Goal: Communication & Community: Answer question/provide support

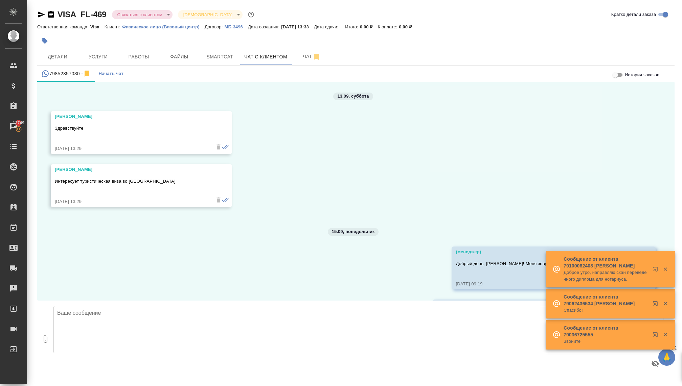
scroll to position [1512, 0]
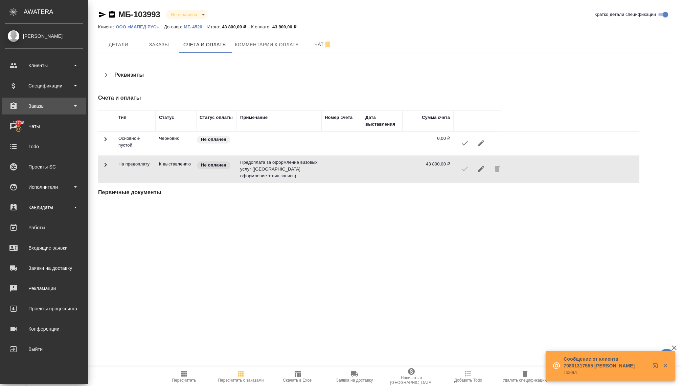
click at [54, 109] on div "Заказы" at bounding box center [44, 106] width 78 height 10
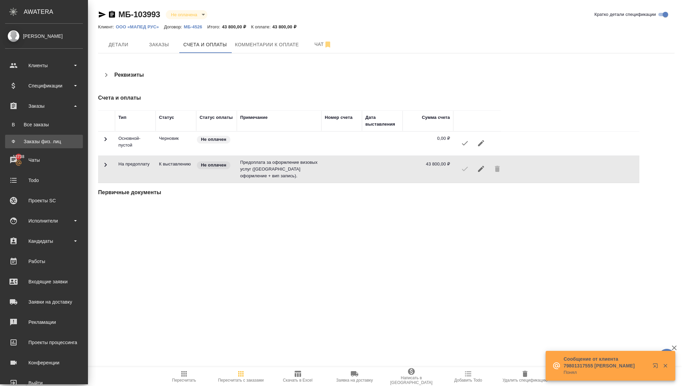
click at [46, 146] on link "Ф Заказы физ. лиц" at bounding box center [44, 142] width 78 height 14
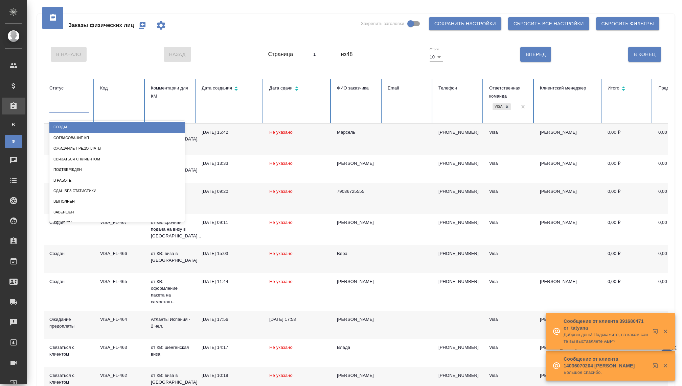
click at [74, 111] on div at bounding box center [69, 107] width 40 height 10
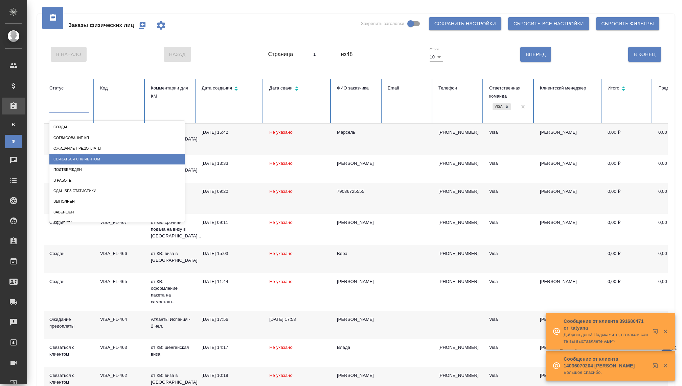
click at [73, 161] on div "Связаться с клиентом" at bounding box center [116, 159] width 135 height 10
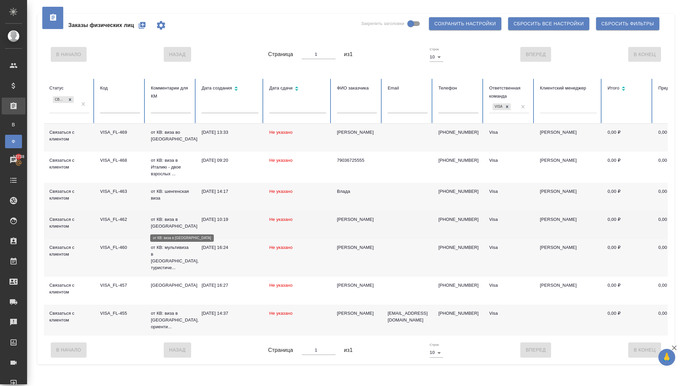
click at [160, 225] on p "от КВ: виза в Японию" at bounding box center [171, 223] width 40 height 14
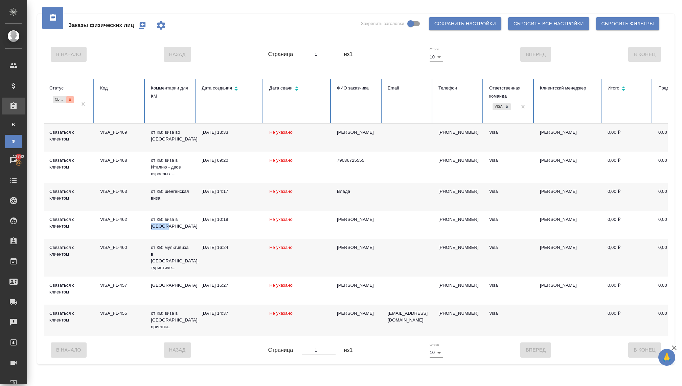
click at [70, 100] on icon at bounding box center [70, 99] width 2 height 2
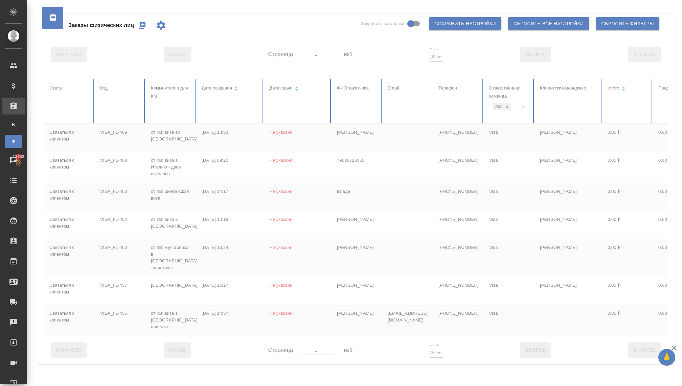
click at [75, 110] on div at bounding box center [69, 107] width 40 height 10
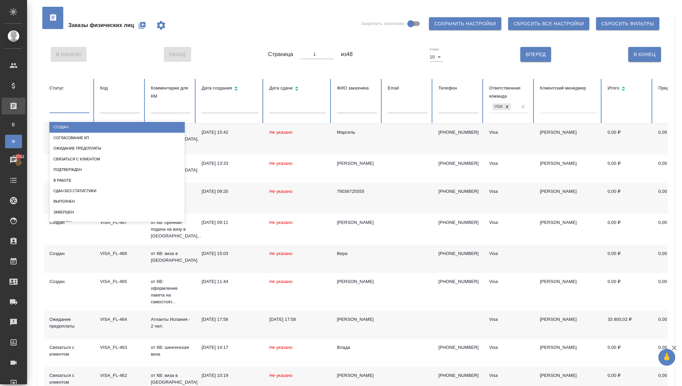
click at [66, 125] on div "Создан" at bounding box center [116, 127] width 135 height 10
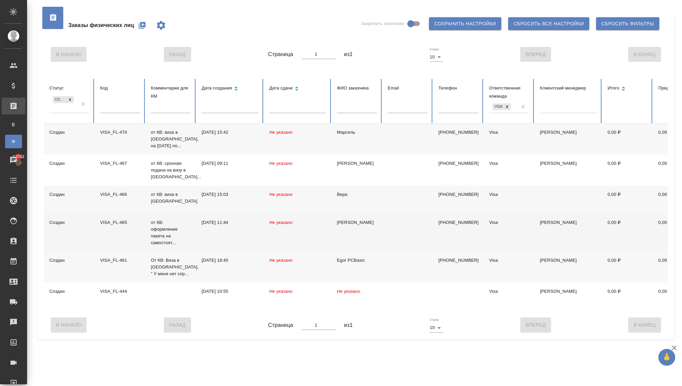
click at [157, 234] on p "от КВ: оформление пакета на самостоят..." at bounding box center [171, 232] width 40 height 27
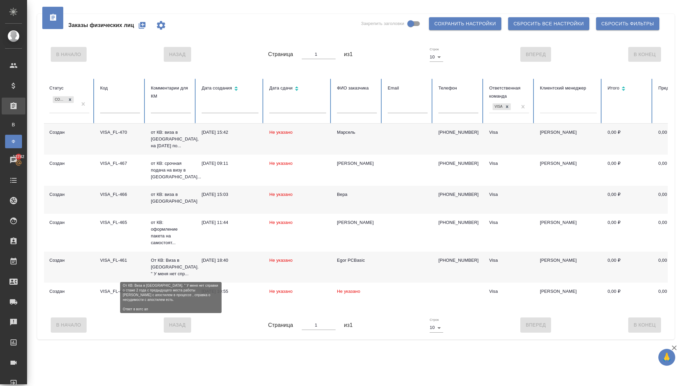
click at [164, 268] on p "От КВ: Виза в [GEOGRAPHIC_DATA]. " У меня нет спр..." at bounding box center [171, 267] width 40 height 20
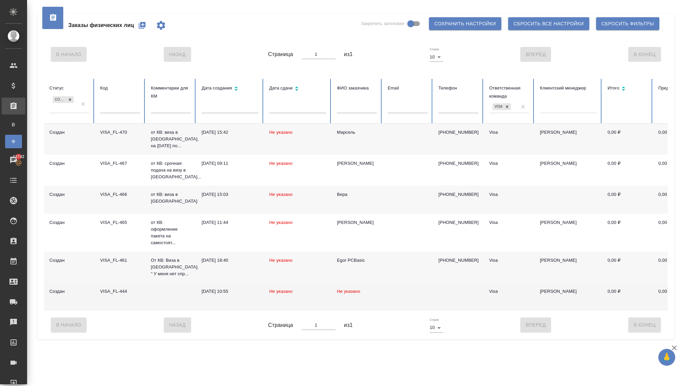
click at [154, 296] on td at bounding box center [170, 297] width 51 height 28
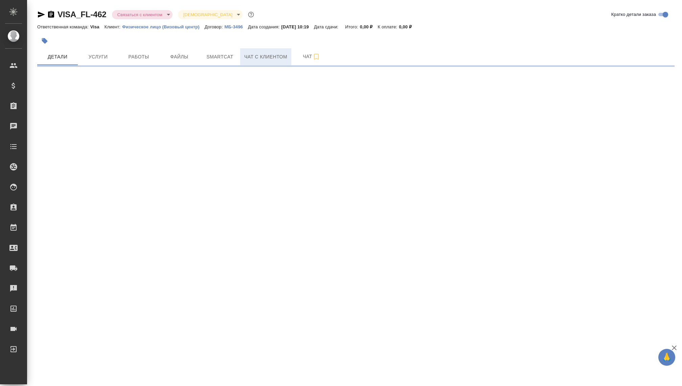
select select "RU"
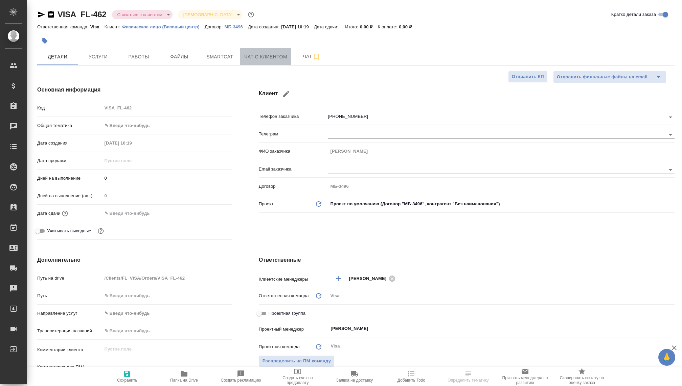
click at [267, 48] on button "Чат с клиентом" at bounding box center [265, 56] width 51 height 17
type textarea "x"
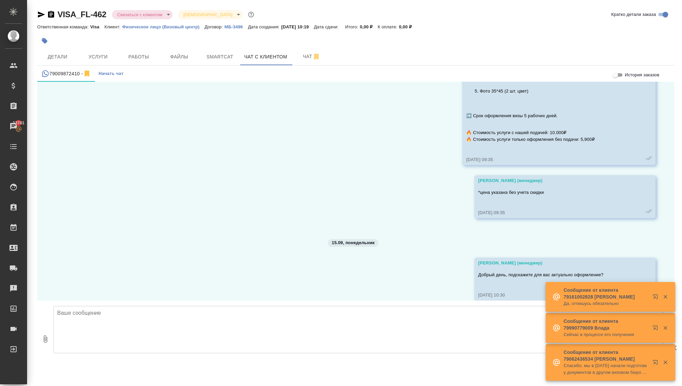
scroll to position [360, 0]
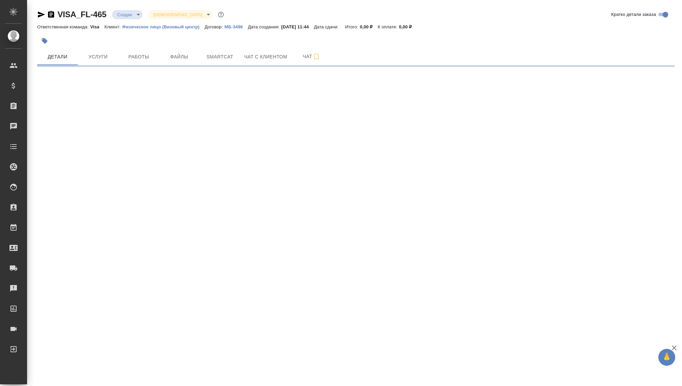
select select "RU"
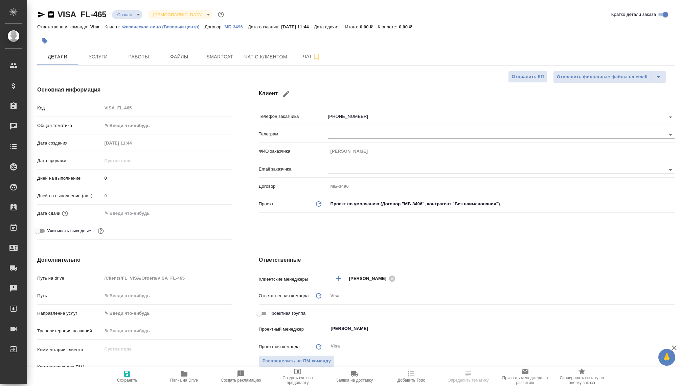
type textarea "x"
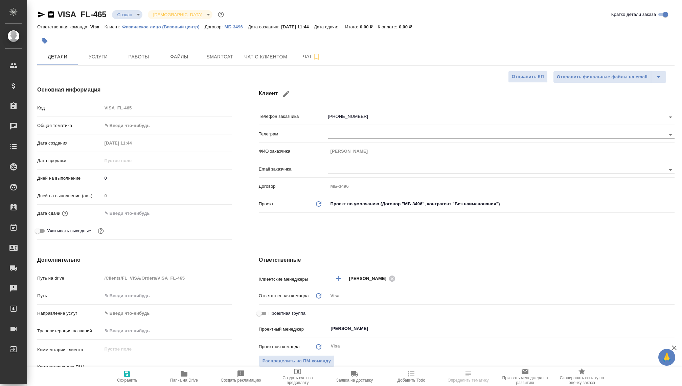
type textarea "x"
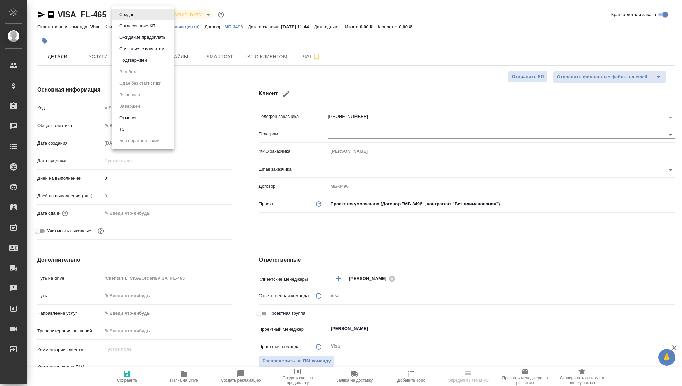
click at [134, 12] on body "🙏 .cls-1 fill:#fff; AWATERA Kovaleva Ekaterina Клиенты Спецификации Заказы Чаты…" at bounding box center [341, 193] width 682 height 386
type textarea "x"
click at [132, 119] on button "Отменен" at bounding box center [128, 117] width 22 height 7
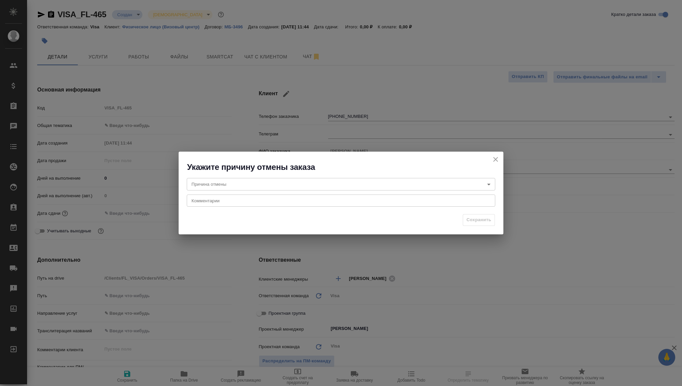
click at [285, 184] on body "🙏 .cls-1 fill:#fff; AWATERA Kovaleva Ekaterina Клиенты Спецификации Заказы Чаты…" at bounding box center [341, 193] width 682 height 386
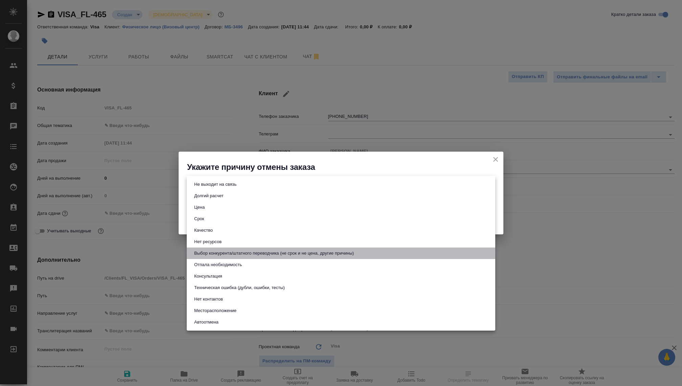
click at [222, 252] on button "Выбор конкурента/штатного переводчика (не срок и не цена, другие причины)" at bounding box center [274, 253] width 164 height 7
type input "choiceOfStaffOrCompetitor"
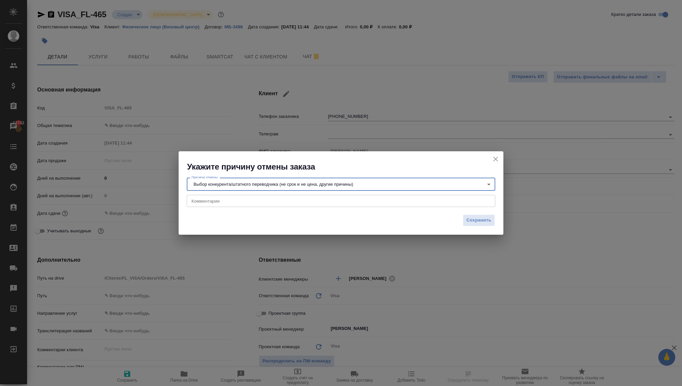
click at [214, 203] on textarea at bounding box center [340, 200] width 299 height 5
type textarea "Н"
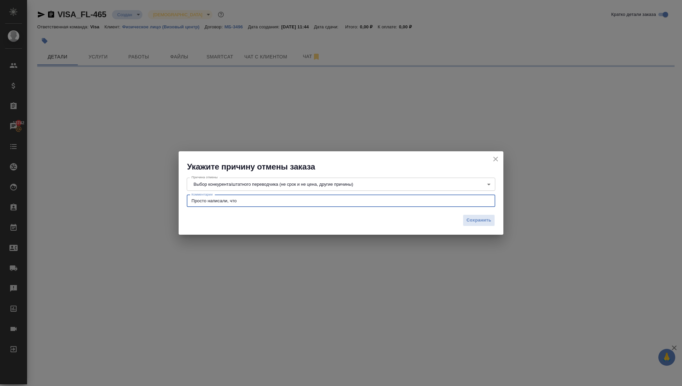
type textarea "Просто написали, что в"
select select "RU"
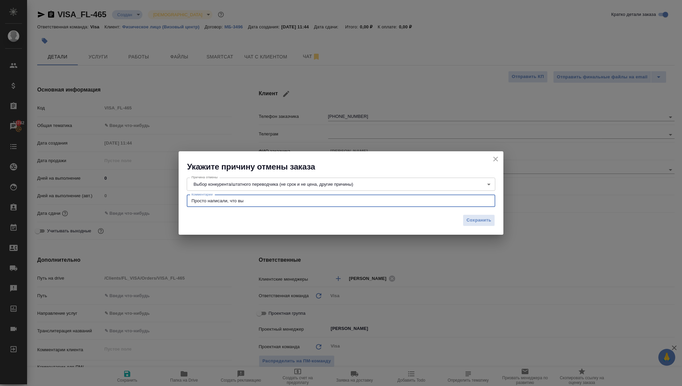
type textarea "Просто написали, что выб"
type textarea "x"
click at [248, 200] on textarea "Просто написали, что выбар пал на" at bounding box center [340, 200] width 299 height 5
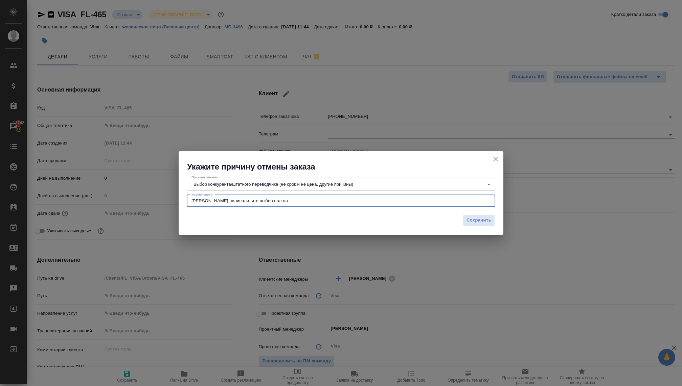
click at [281, 199] on textarea "Просто написали, что выбор пал на" at bounding box center [340, 200] width 299 height 5
type textarea "Просто написали, что выбор пал на конкурента. Без объяснения причины, воздержал…"
click at [473, 220] on span "Сохранить" at bounding box center [478, 221] width 25 height 8
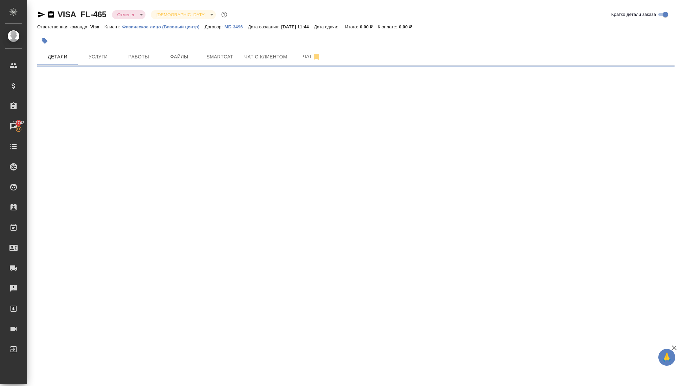
select select "RU"
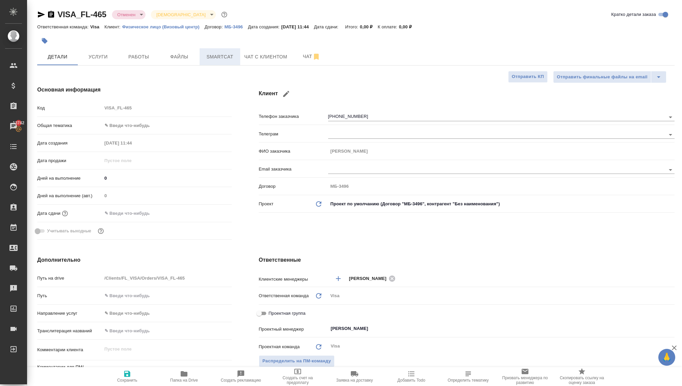
type textarea "x"
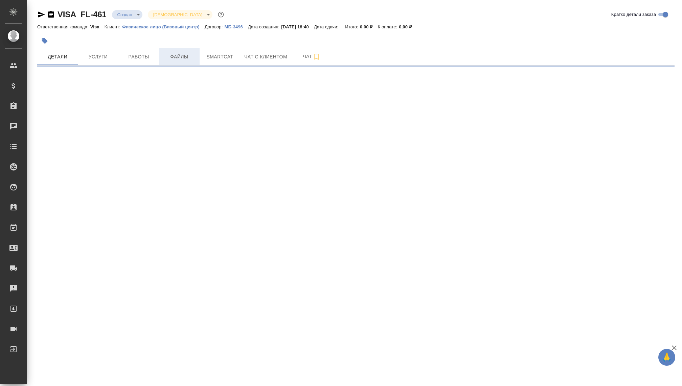
select select "RU"
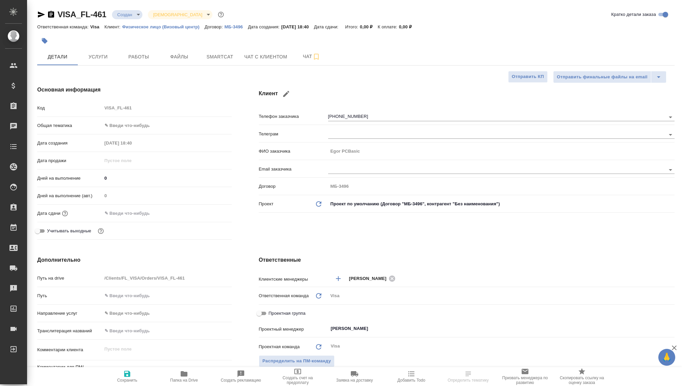
type textarea "x"
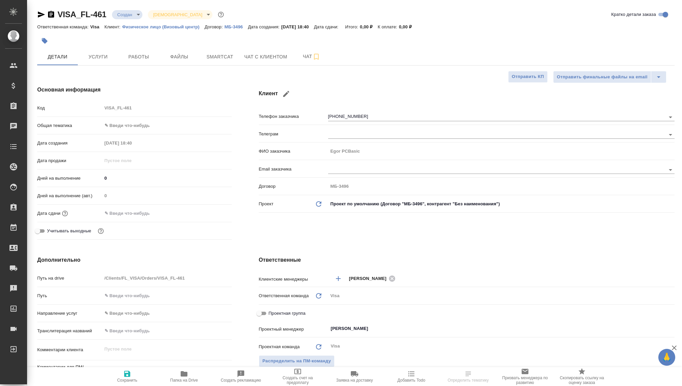
type textarea "x"
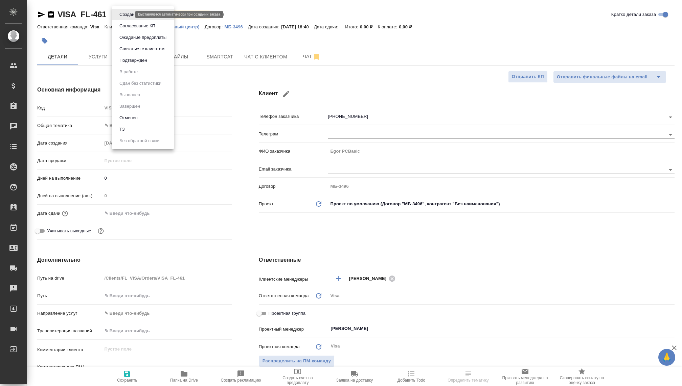
click at [123, 15] on body "🙏 .cls-1 fill:#fff; AWATERA [PERSON_NAME] Спецификации Заказы Чаты Todo Проекты…" at bounding box center [341, 193] width 682 height 386
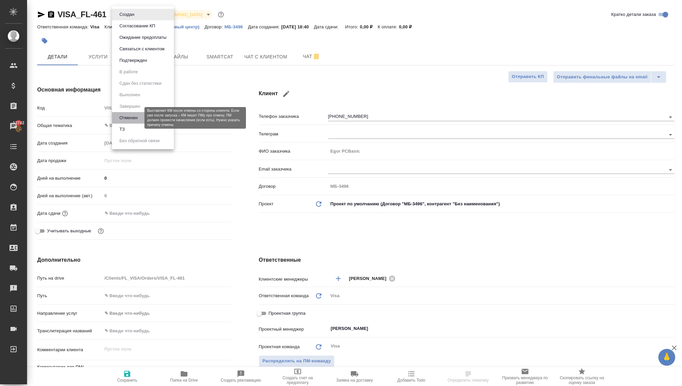
click at [128, 115] on button "Отменен" at bounding box center [128, 117] width 22 height 7
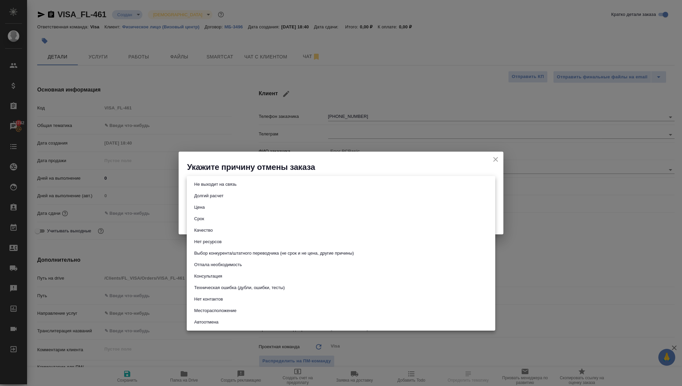
click at [212, 186] on body "🙏 .cls-1 fill:#fff; AWATERA Kovaleva Ekaterina Клиенты Спецификации Заказы 1374…" at bounding box center [341, 193] width 682 height 386
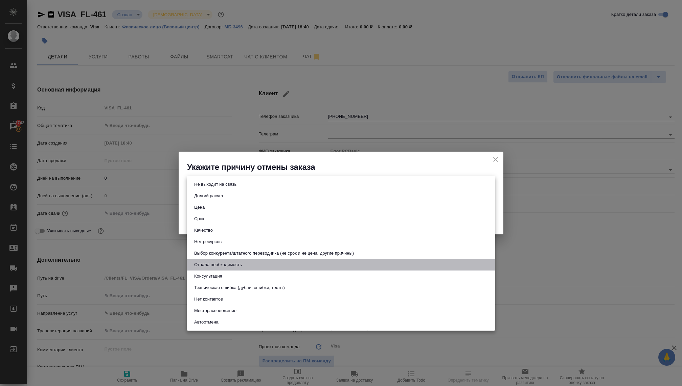
click at [210, 267] on button "Отпала необходимость" at bounding box center [218, 264] width 52 height 7
type input "noNeed"
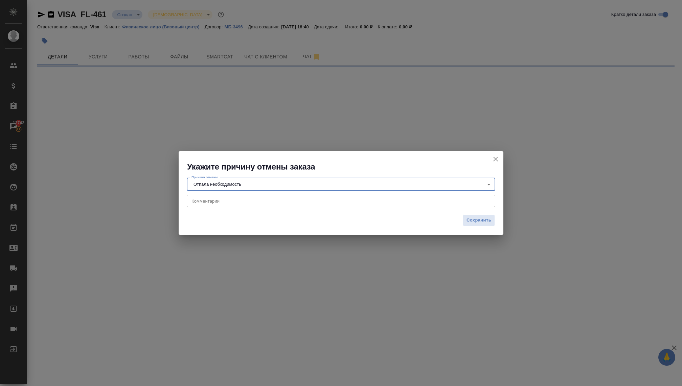
select select "RU"
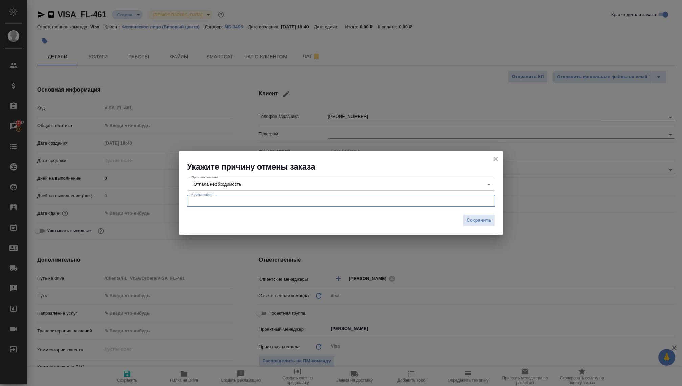
click at [210, 200] on textarea at bounding box center [340, 200] width 299 height 5
type textarea "x"
type textarea "В"
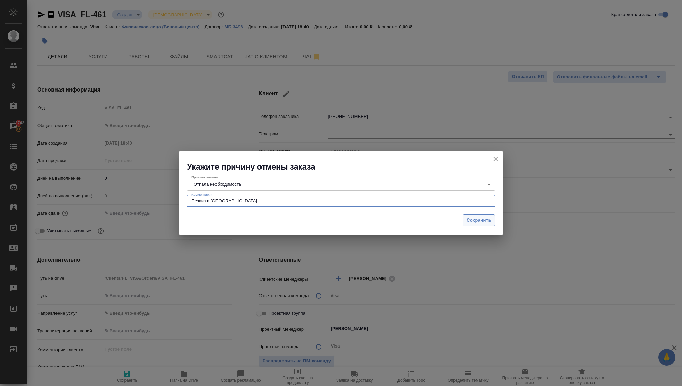
type textarea "Безвиз в Китай"
click at [476, 224] on button "Сохранить" at bounding box center [478, 221] width 32 height 12
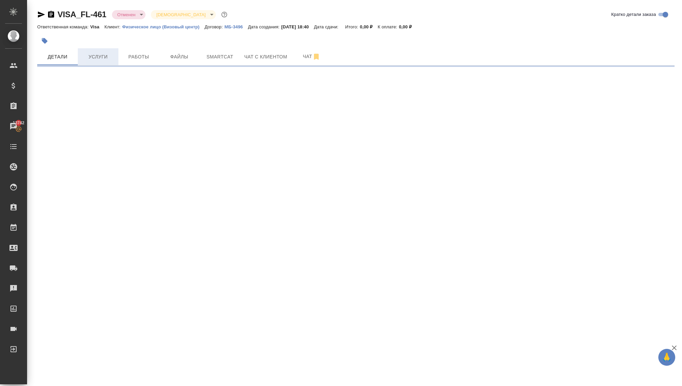
select select "RU"
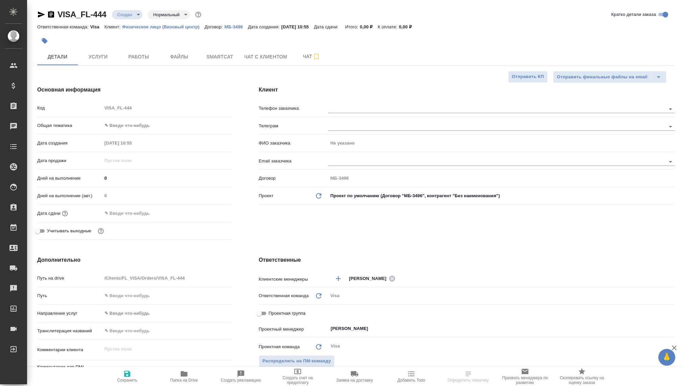
type textarea "x"
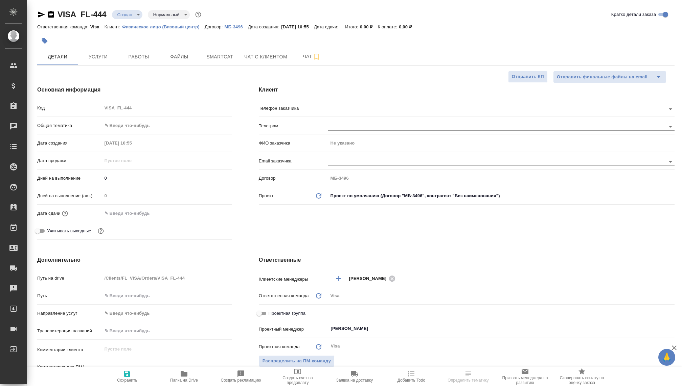
type textarea "x"
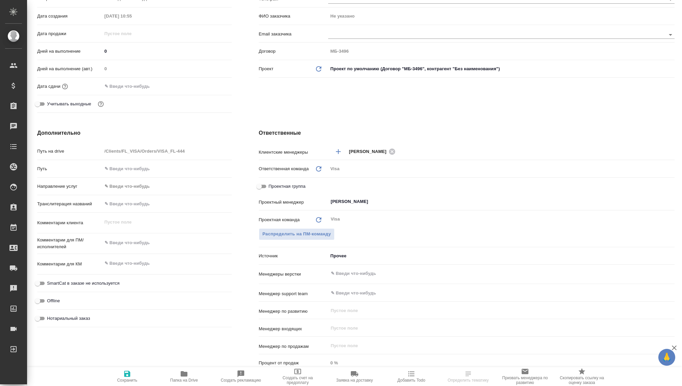
type textarea "x"
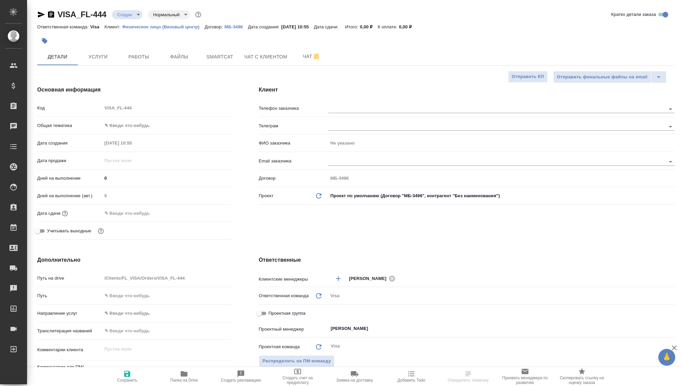
type textarea "x"
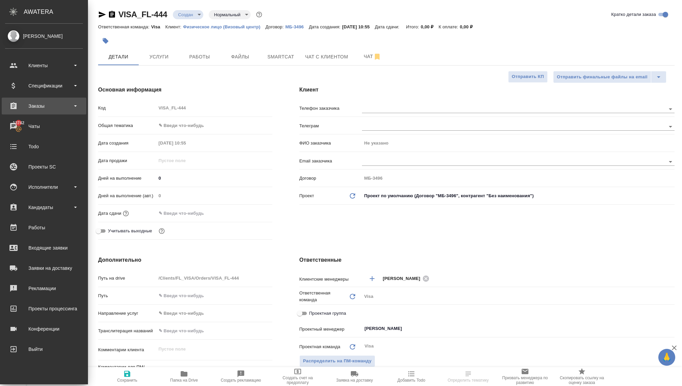
click at [52, 109] on div "Заказы" at bounding box center [44, 106] width 78 height 10
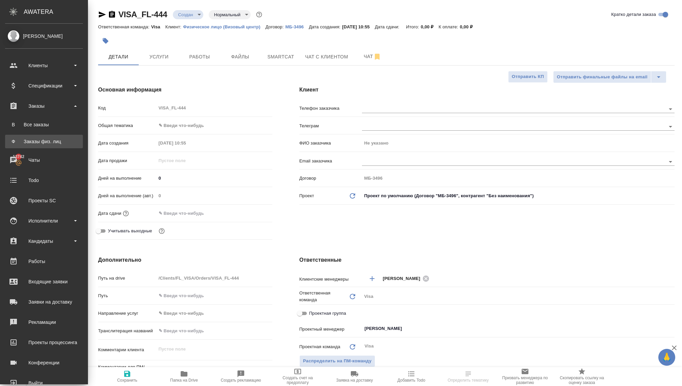
type textarea "x"
click at [32, 140] on div "Заказы физ. лиц" at bounding box center [43, 141] width 71 height 7
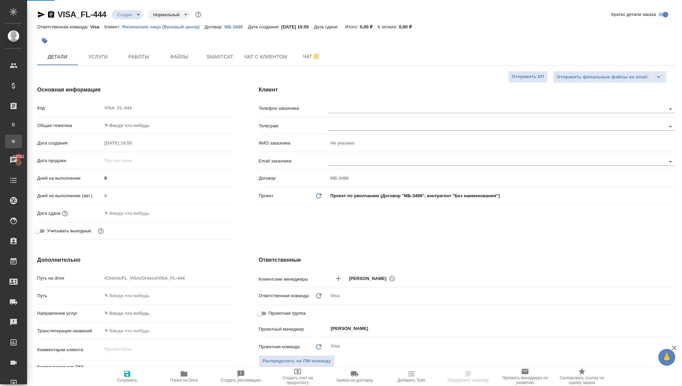
type textarea "x"
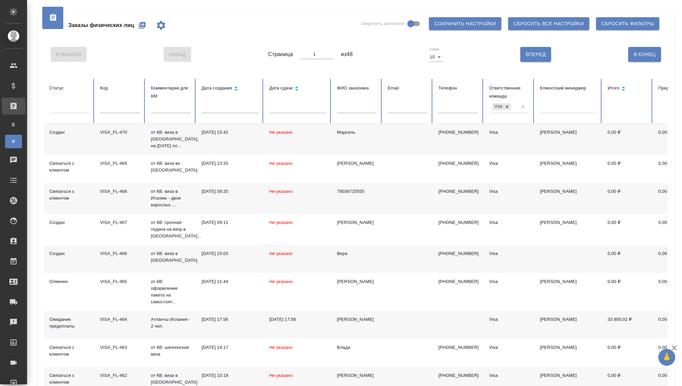
click at [71, 108] on div at bounding box center [69, 107] width 40 height 10
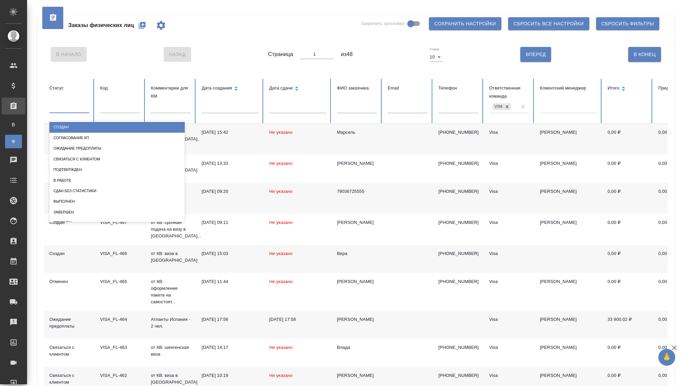
click at [70, 126] on div "Создан" at bounding box center [116, 127] width 135 height 10
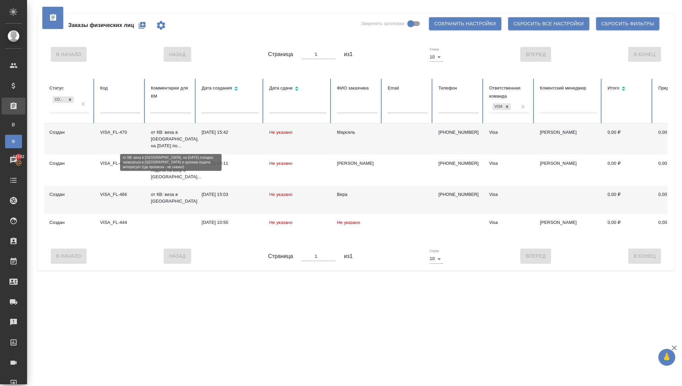
click at [161, 138] on p "от КВ: виза в [GEOGRAPHIC_DATA], на [DATE] по..." at bounding box center [171, 139] width 40 height 20
click at [169, 137] on p "от КВ: виза в [GEOGRAPHIC_DATA], на [DATE] по..." at bounding box center [171, 139] width 40 height 20
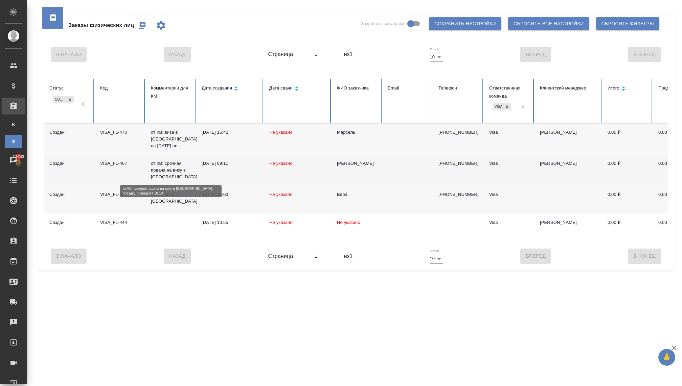
click at [163, 174] on p "от КВ: срочная подача на визу в [GEOGRAPHIC_DATA]..." at bounding box center [171, 170] width 40 height 20
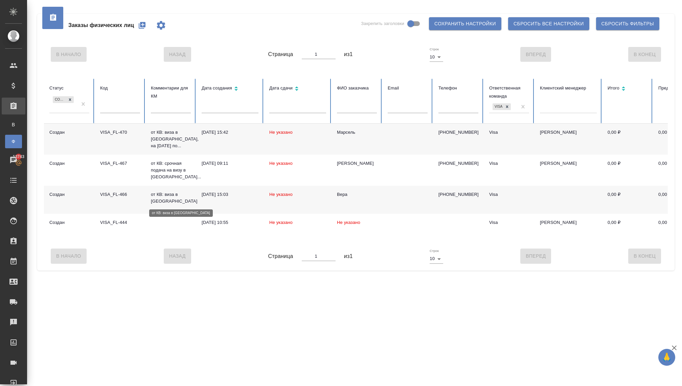
click at [167, 200] on p "от КВ: виза в [GEOGRAPHIC_DATA]" at bounding box center [171, 198] width 40 height 14
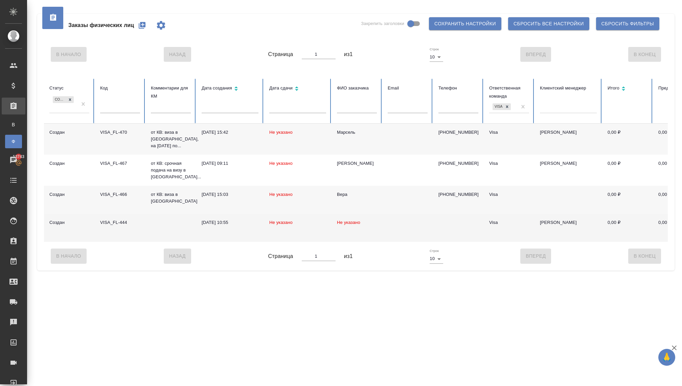
click at [166, 226] on td at bounding box center [170, 228] width 51 height 28
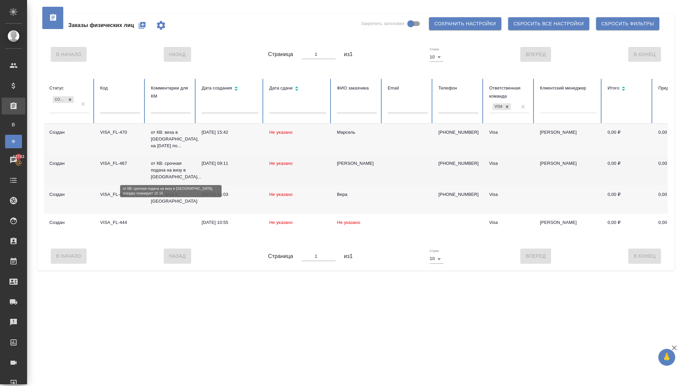
click at [167, 170] on p "от КВ: срочная подача на визу в [GEOGRAPHIC_DATA]..." at bounding box center [171, 170] width 40 height 20
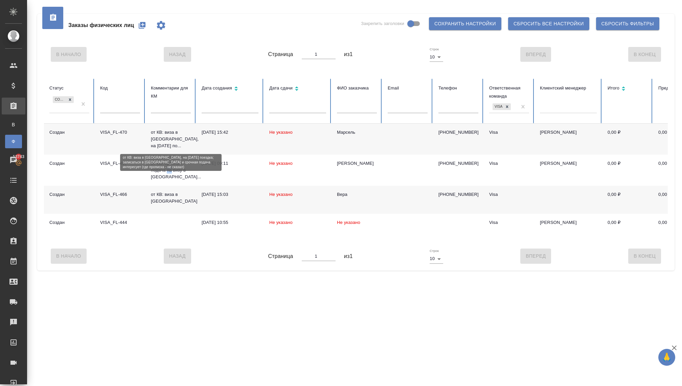
click at [164, 139] on p "от КВ: виза в [GEOGRAPHIC_DATA], на [DATE] по..." at bounding box center [171, 139] width 40 height 20
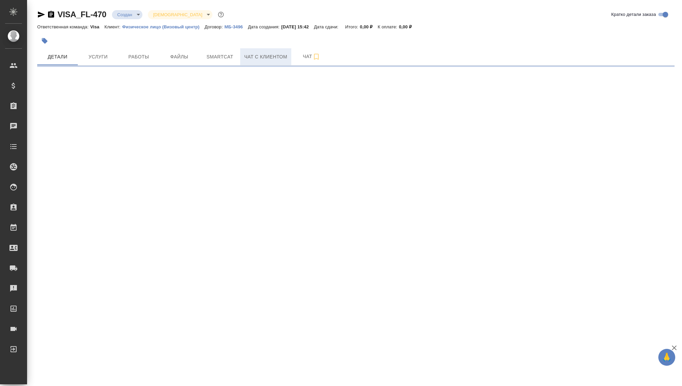
select select "RU"
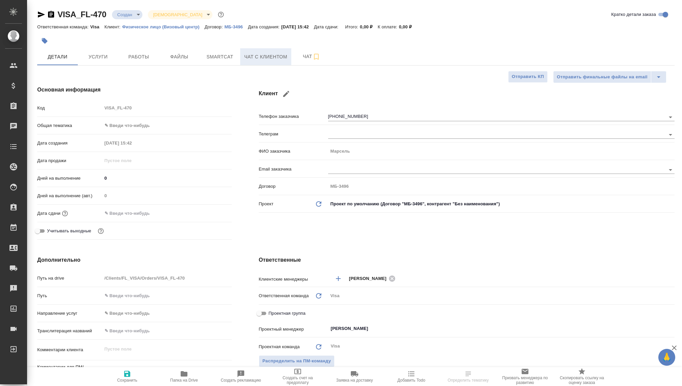
type textarea "x"
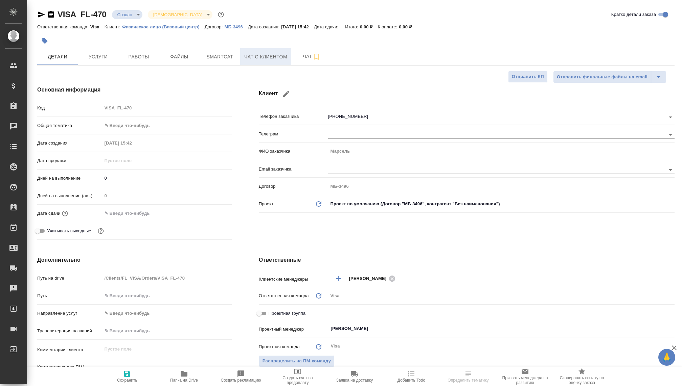
type textarea "x"
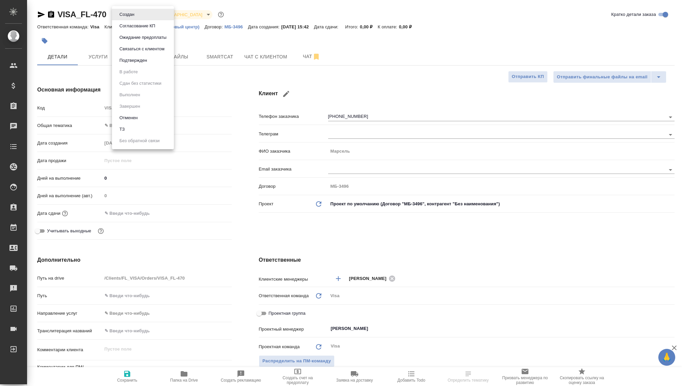
click at [130, 11] on body "🙏 .cls-1 fill:#fff; AWATERA Kovaleva Ekaterina Клиенты Спецификации Заказы Чаты…" at bounding box center [341, 193] width 682 height 386
click at [137, 50] on button "Связаться с клиентом" at bounding box center [141, 48] width 49 height 7
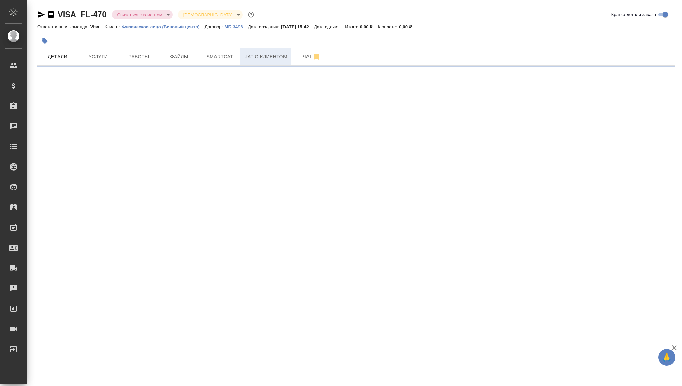
select select "RU"
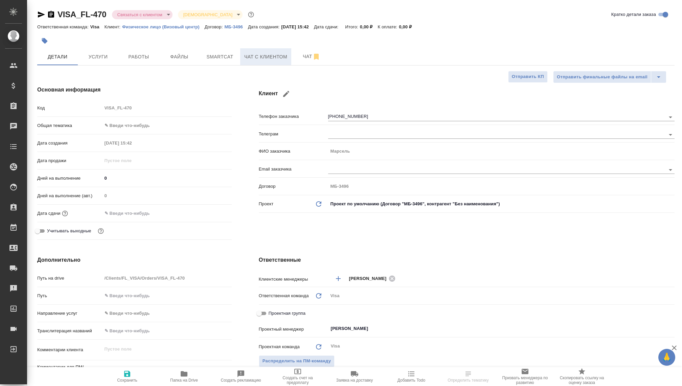
type textarea "x"
click at [253, 57] on span "Чат с клиентом" at bounding box center [265, 57] width 43 height 8
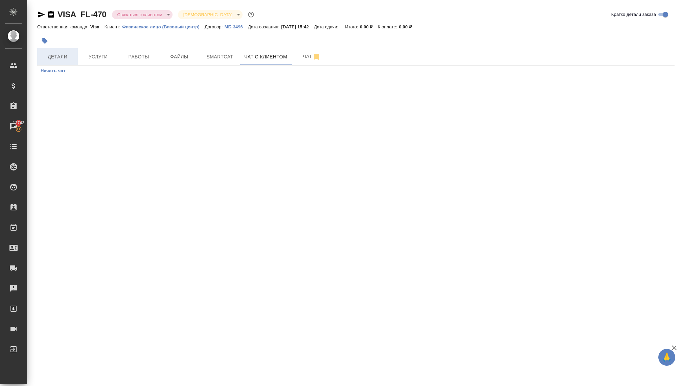
click at [65, 56] on span "Детали" at bounding box center [57, 57] width 32 height 8
select select "RU"
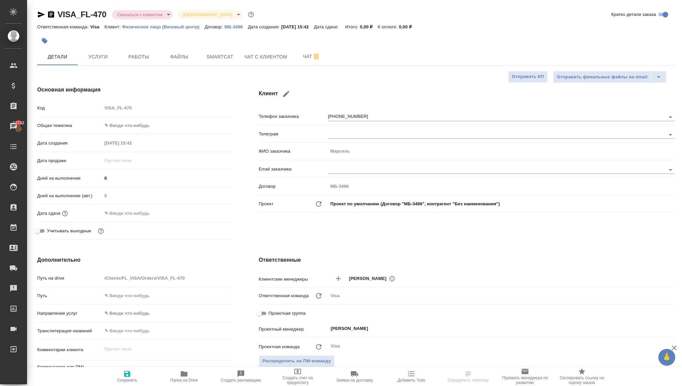
type textarea "x"
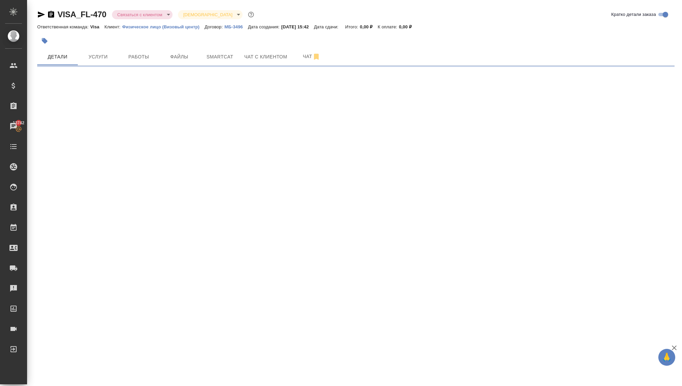
select select "RU"
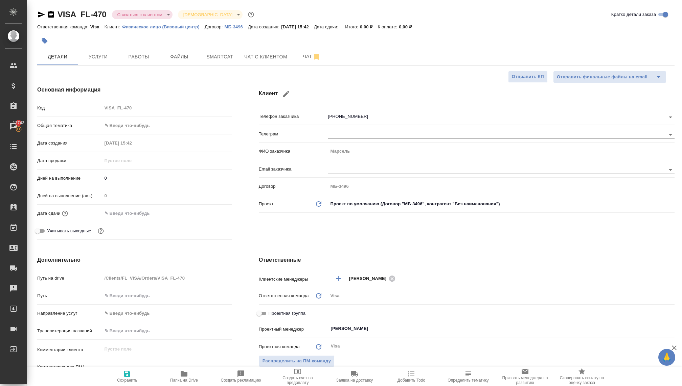
type textarea "x"
click at [262, 59] on span "Чат с клиентом" at bounding box center [265, 57] width 43 height 8
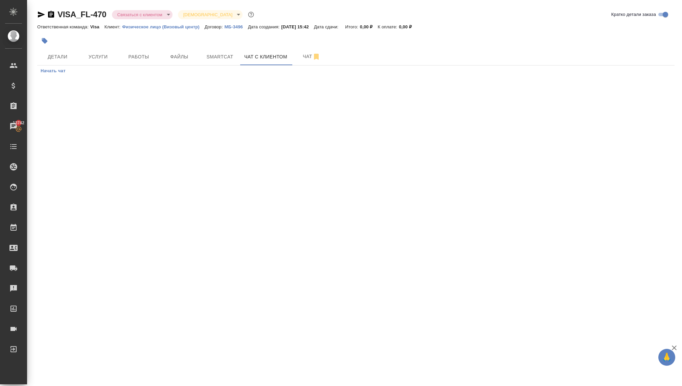
click at [60, 71] on span "Начать чат" at bounding box center [53, 71] width 25 height 8
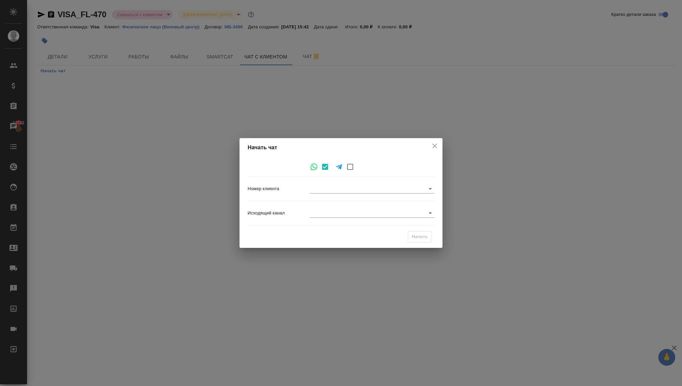
type input "014c602fbb854d277de3f9b7"
click at [313, 214] on body "🙏 .cls-1 fill:#fff; AWATERA Kovaleva Ekaterina Клиенты Спецификации Заказы 1374…" at bounding box center [341, 193] width 682 height 386
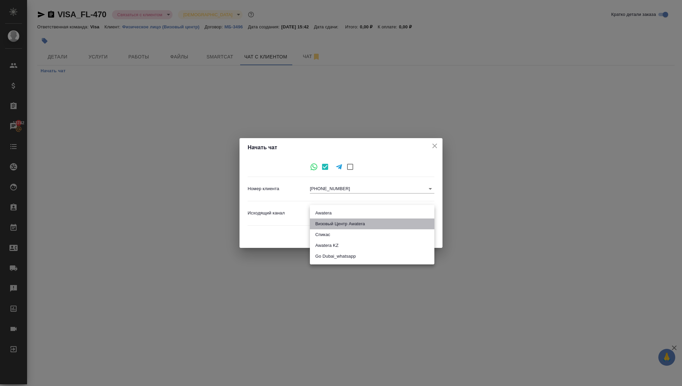
click at [326, 226] on li "Визовый Центр Awatera" at bounding box center [372, 224] width 124 height 11
type input "4"
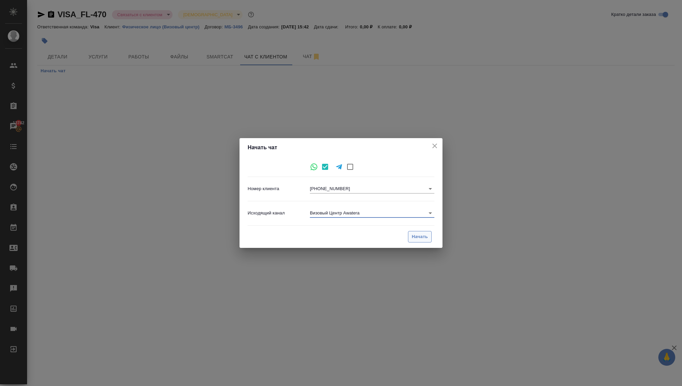
click at [420, 239] on span "Начать" at bounding box center [419, 237] width 16 height 8
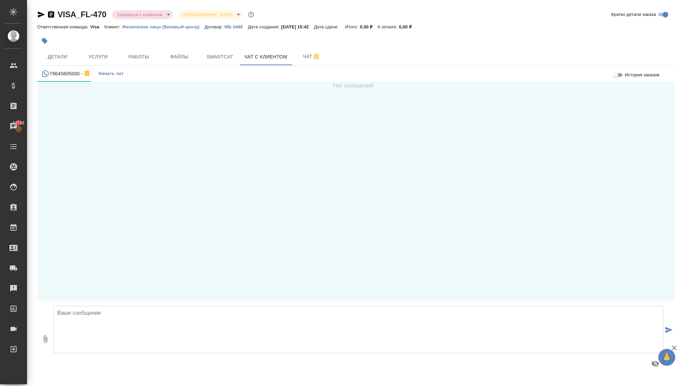
click at [176, 327] on textarea at bounding box center [358, 329] width 610 height 47
type textarea "Д"
click at [121, 325] on textarea at bounding box center [358, 329] width 610 height 47
paste textarea "Добрый день, Имя! Меня зовут Екатерина, Ваш визовый менеджер! Вы оставляли заяв…"
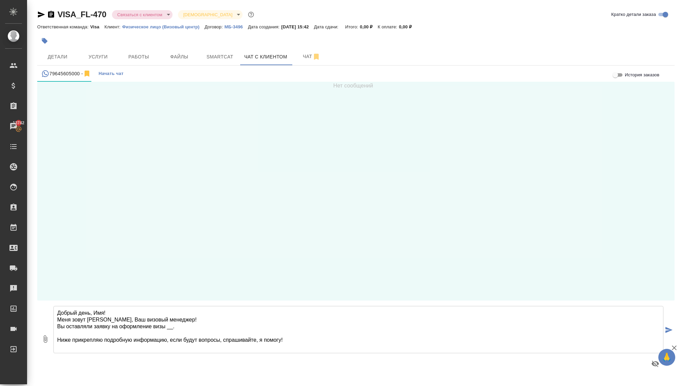
click at [102, 312] on textarea "Добрый день, Имя! Меня зовут Екатерина, Ваш визовый менеджер! Вы оставляли заяв…" at bounding box center [358, 329] width 610 height 47
click at [171, 327] on textarea "Добрый день, Марсель! Меня зовут Екатерина, Ваш визовый менеджер! Вы оставляли …" at bounding box center [358, 329] width 610 height 47
click at [291, 341] on textarea "Добрый день, Марсель! Меня зовут Екатерина, Ваш визовый менеджер! Вы оставляли …" at bounding box center [358, 329] width 610 height 47
type textarea "Добрый день, Марсель! Меня зовут Екатерина, Ваш визовый менеджер! Вы оставляли …"
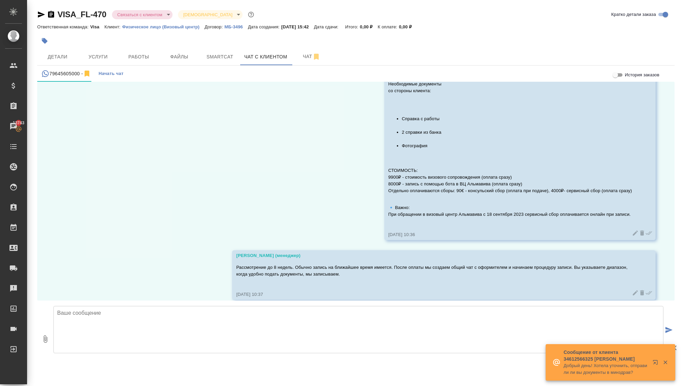
scroll to position [291, 0]
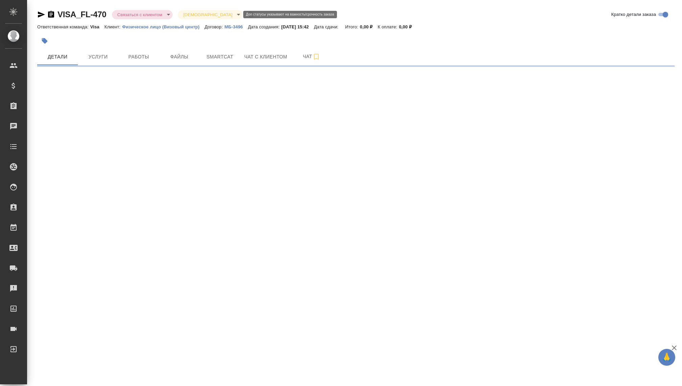
select select "RU"
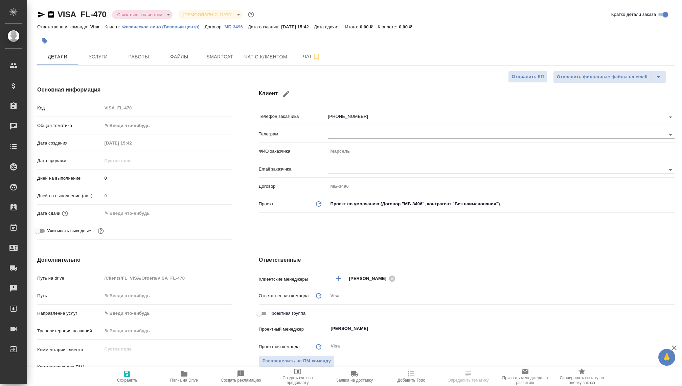
type textarea "x"
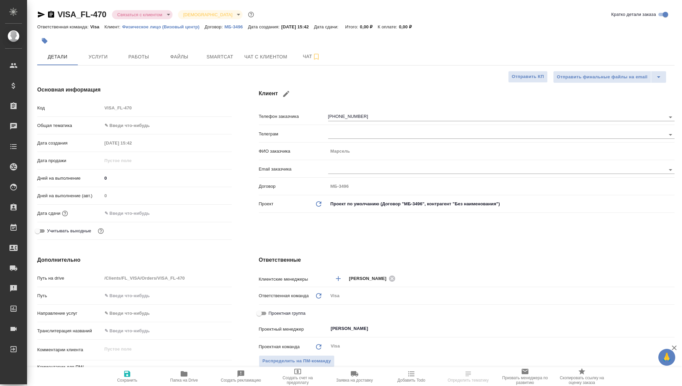
type textarea "x"
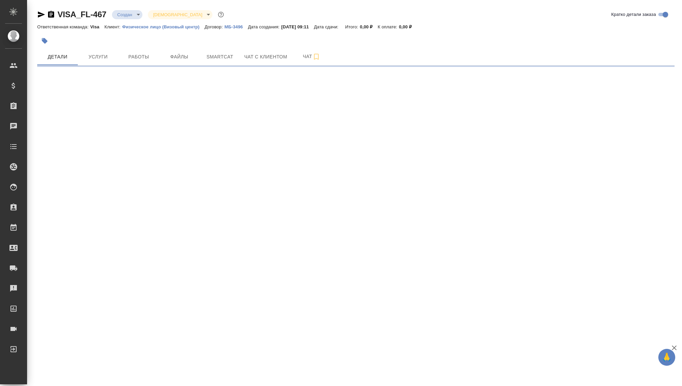
select select "RU"
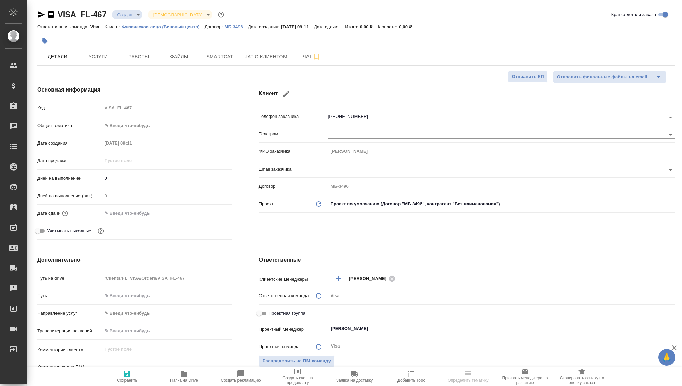
type textarea "x"
click at [123, 14] on body "🙏 .cls-1 fill:#fff; AWATERA Kovaleva Ekaterina Клиенты Спецификации Заказы Чаты…" at bounding box center [341, 193] width 682 height 386
type textarea "x"
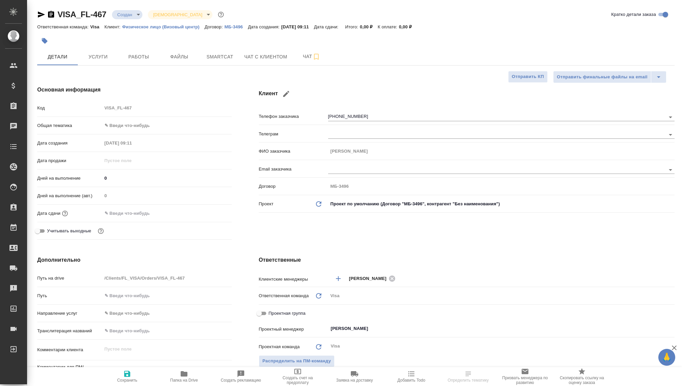
type textarea "x"
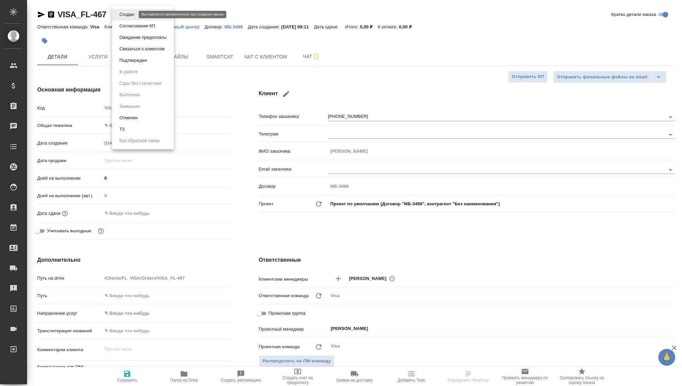
type textarea "x"
click at [268, 51] on div at bounding box center [341, 193] width 682 height 386
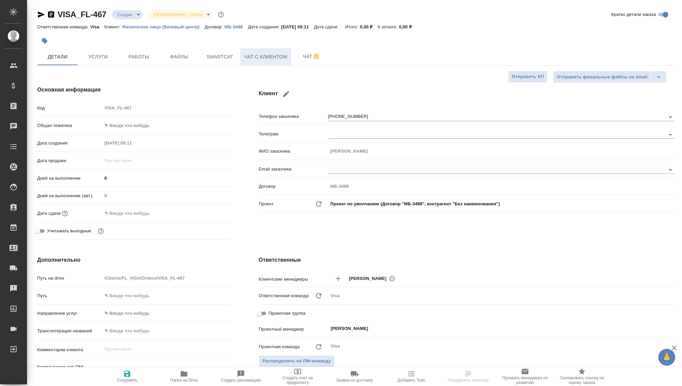
click at [268, 57] on span "Чат с клиентом" at bounding box center [265, 57] width 43 height 8
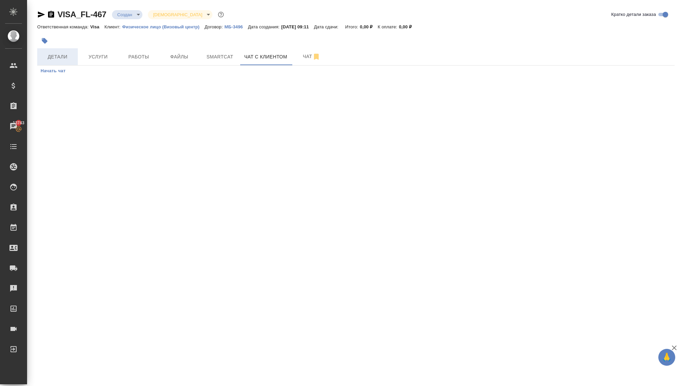
click at [55, 57] on span "Детали" at bounding box center [57, 57] width 32 height 8
select select "RU"
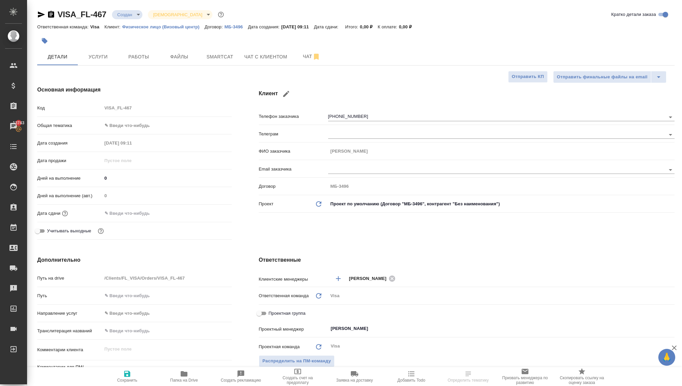
type textarea "x"
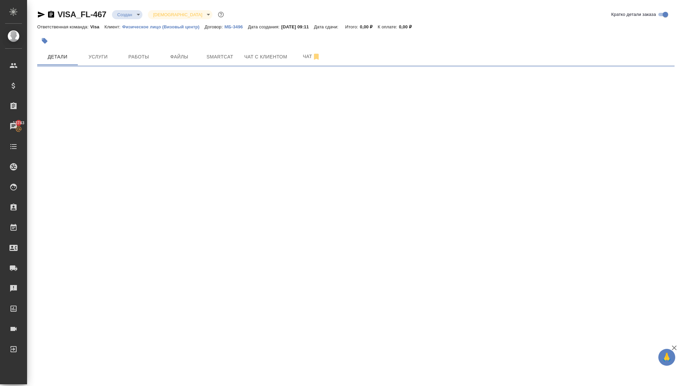
select select "RU"
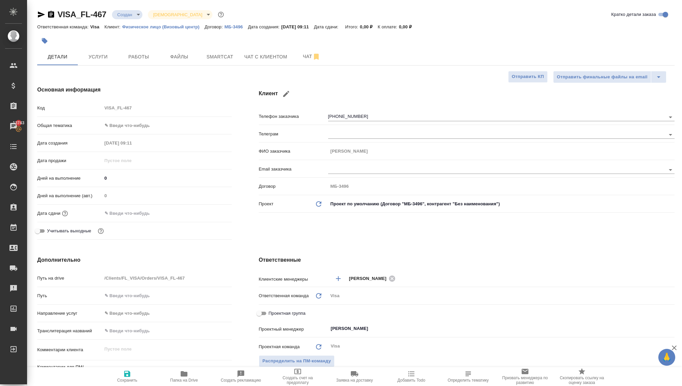
type textarea "x"
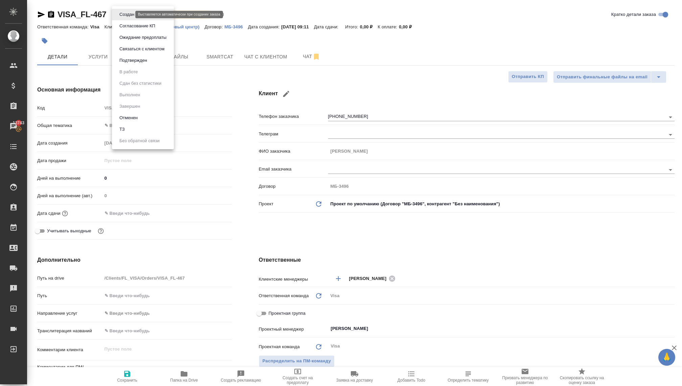
click at [130, 16] on body "🙏 .cls-1 fill:#fff; AWATERA Kovaleva Ekaterina Клиенты Спецификации Заказы 1374…" at bounding box center [341, 193] width 682 height 386
click at [142, 51] on button "Связаться с клиентом" at bounding box center [141, 48] width 49 height 7
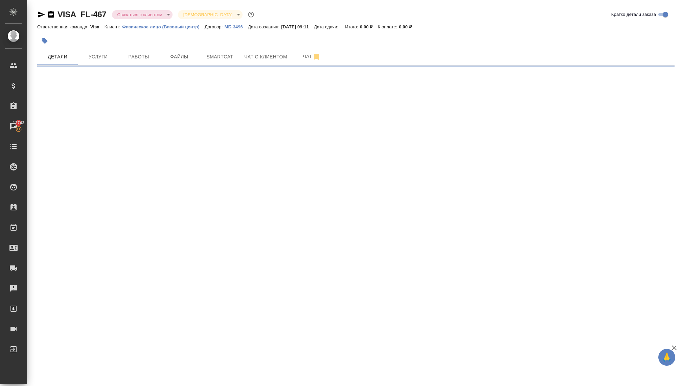
select select "RU"
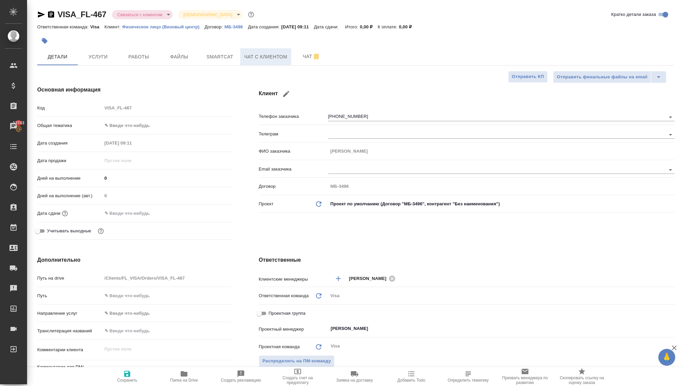
click at [257, 57] on span "Чат с клиентом" at bounding box center [265, 57] width 43 height 8
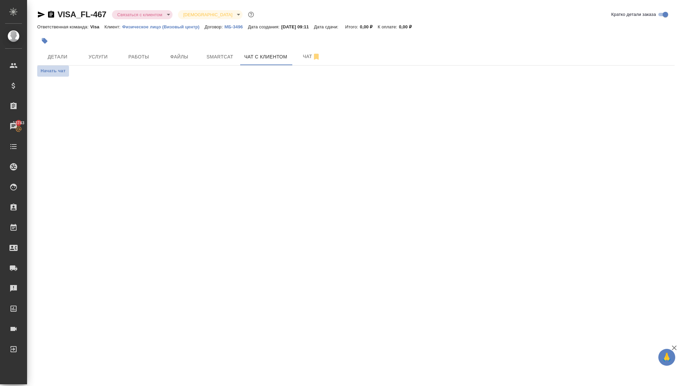
click at [61, 73] on span "Начать чат" at bounding box center [53, 71] width 25 height 8
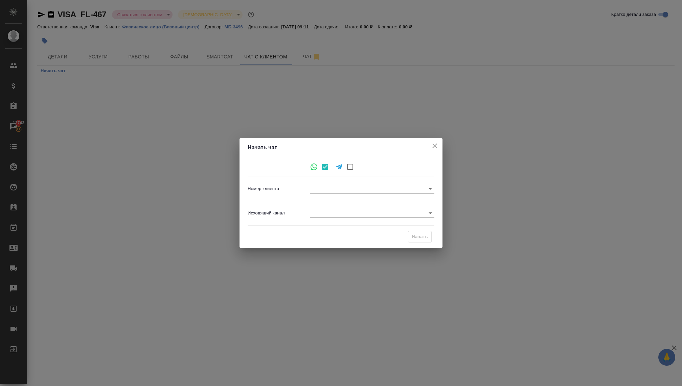
type input "f893d79343fdef25c0868f95"
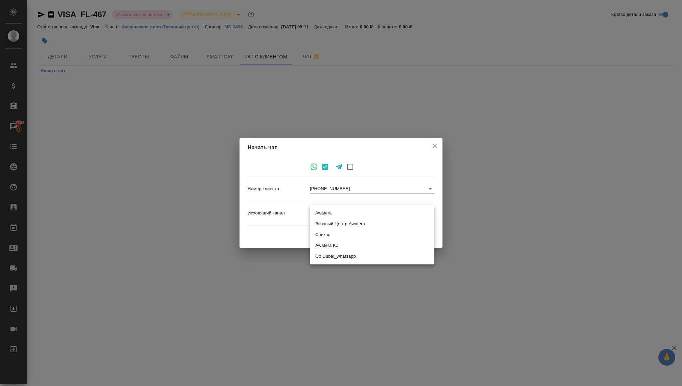
click at [326, 212] on body "🙏 .cls-1 fill:#fff; AWATERA Kovaleva Ekaterina Клиенты Спецификации Заказы 1374…" at bounding box center [341, 193] width 682 height 386
click at [327, 226] on li "Визовый Центр Awatera" at bounding box center [372, 224] width 124 height 11
type input "4"
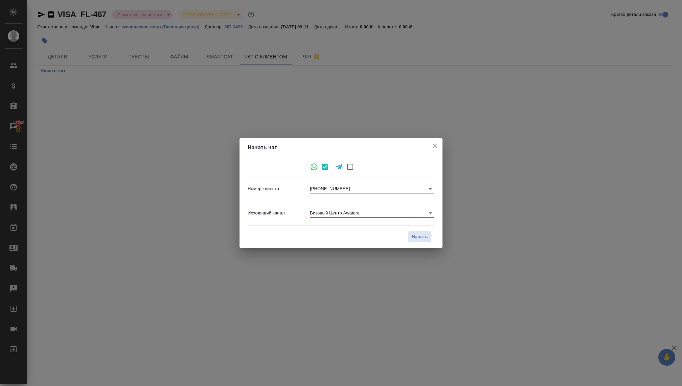
click at [419, 231] on div "Начать" at bounding box center [340, 237] width 187 height 17
click at [416, 238] on span "Начать" at bounding box center [419, 237] width 16 height 8
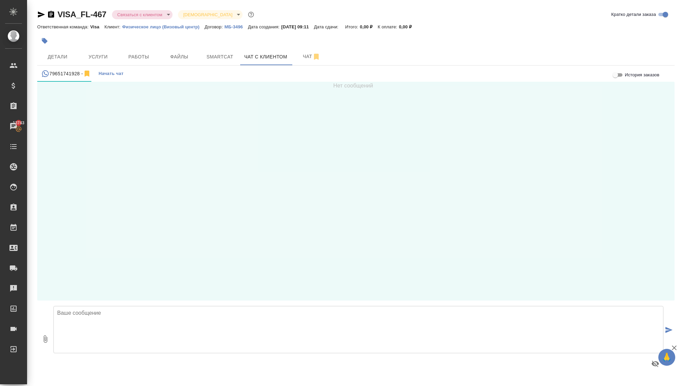
click at [80, 329] on textarea at bounding box center [358, 329] width 610 height 47
type textarea "Добрый день, Дмитрий!"
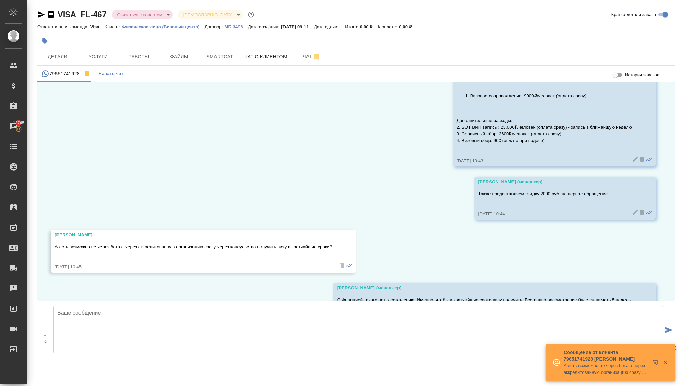
scroll to position [609, 0]
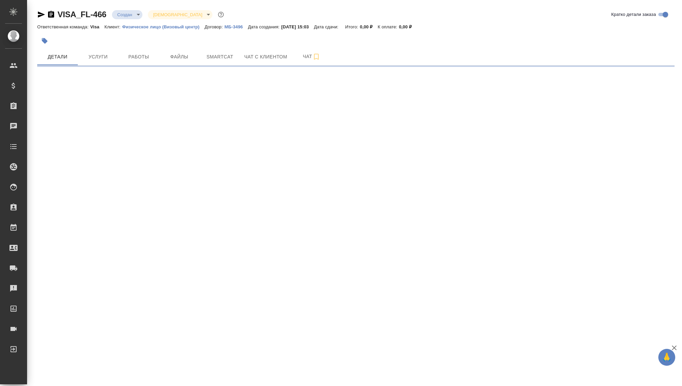
select select "RU"
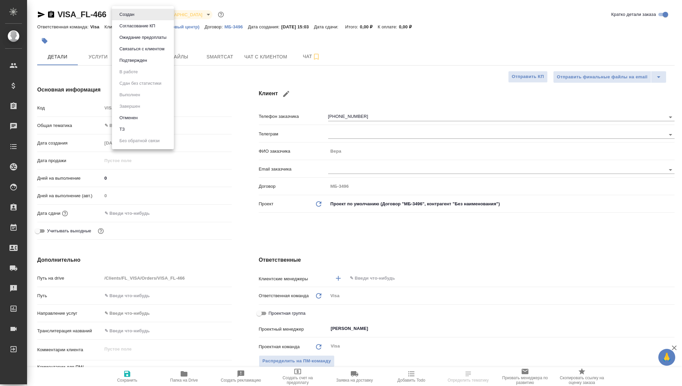
click at [121, 15] on body "🙏 .cls-1 fill:#fff; AWATERA [PERSON_NAME] Спецификации Заказы Чаты Todo Проекты…" at bounding box center [341, 193] width 682 height 386
type textarea "x"
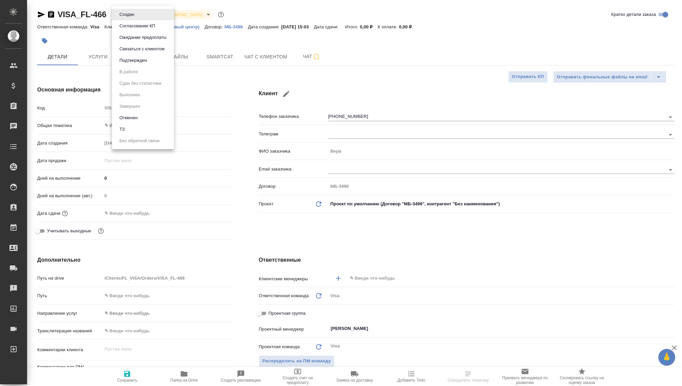
type textarea "x"
click at [125, 50] on button "Связаться с клиентом" at bounding box center [141, 48] width 49 height 7
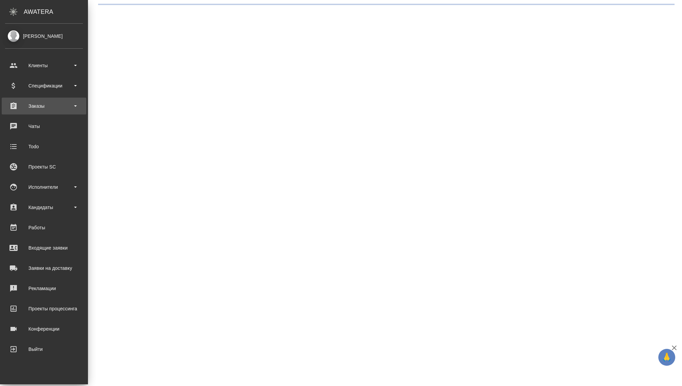
click at [46, 109] on div "Заказы" at bounding box center [44, 106] width 78 height 10
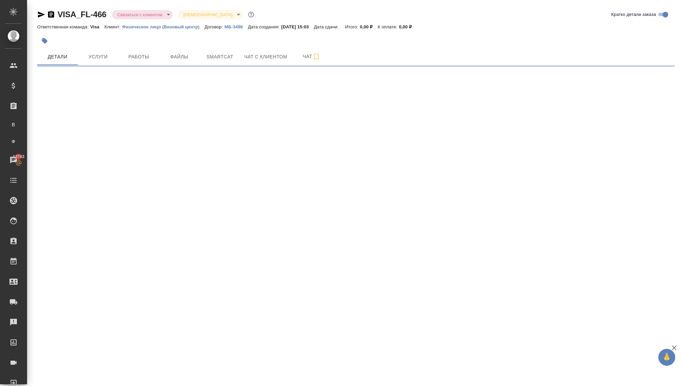
select select "RU"
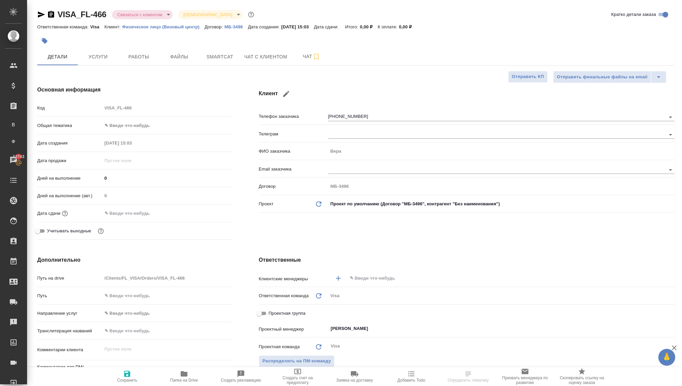
type textarea "x"
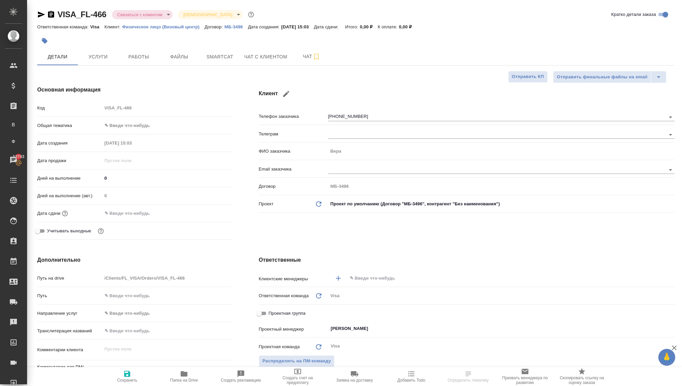
type textarea "x"
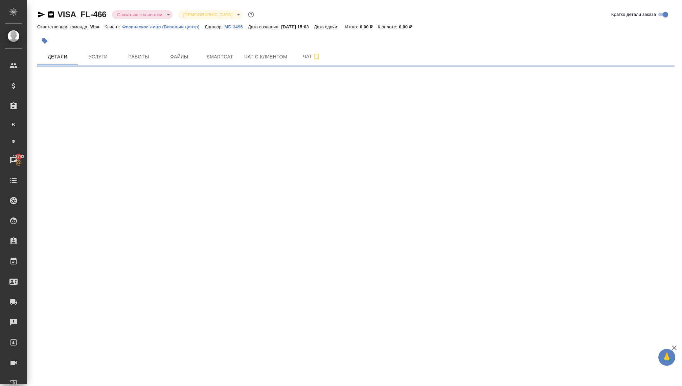
select select "RU"
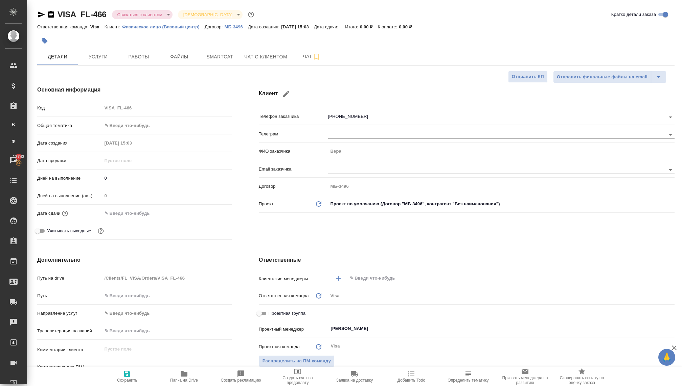
type textarea "x"
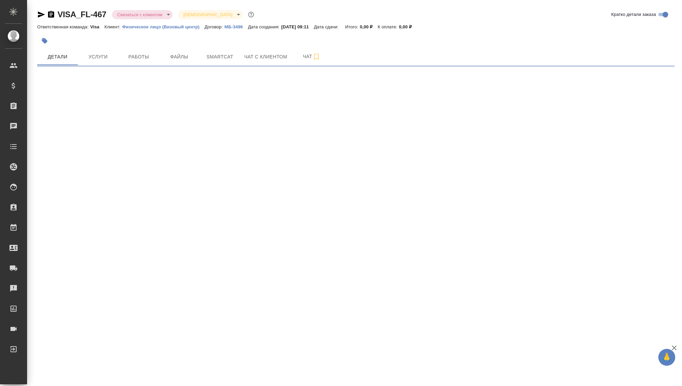
select select "RU"
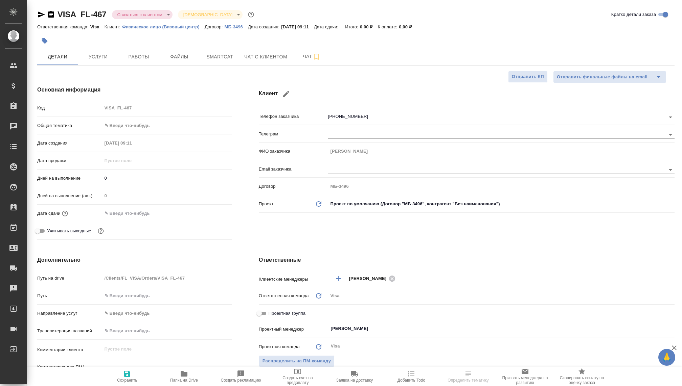
type textarea "x"
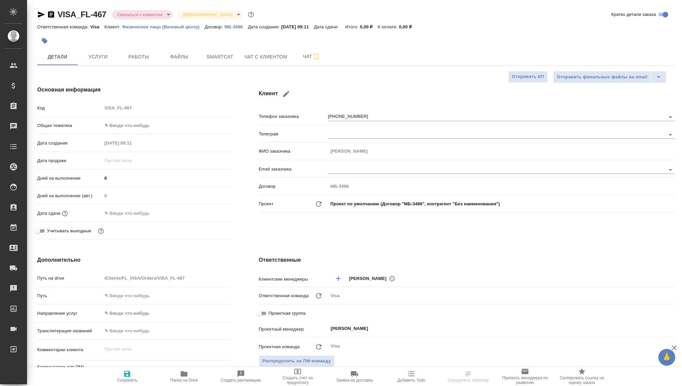
type textarea "x"
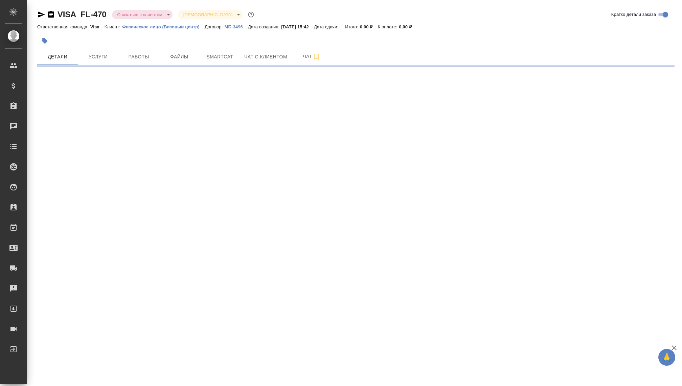
select select "RU"
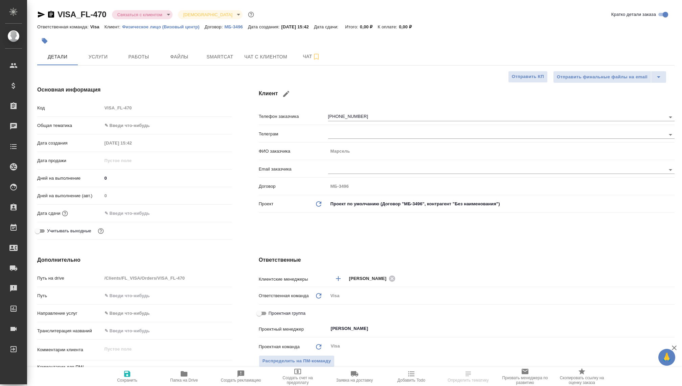
type textarea "x"
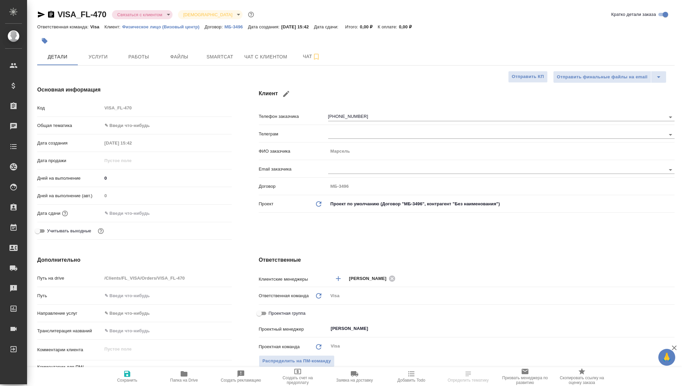
type textarea "x"
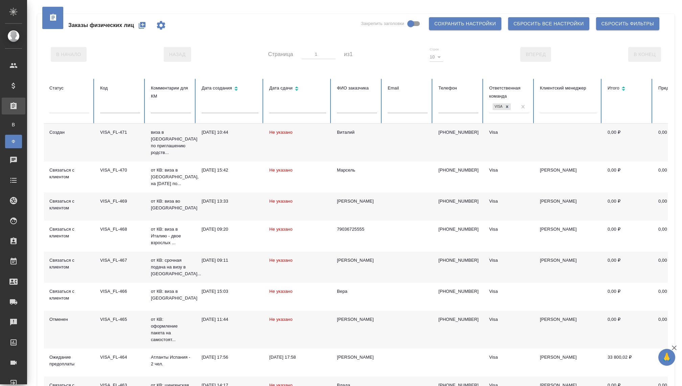
click at [69, 108] on div at bounding box center [69, 107] width 40 height 10
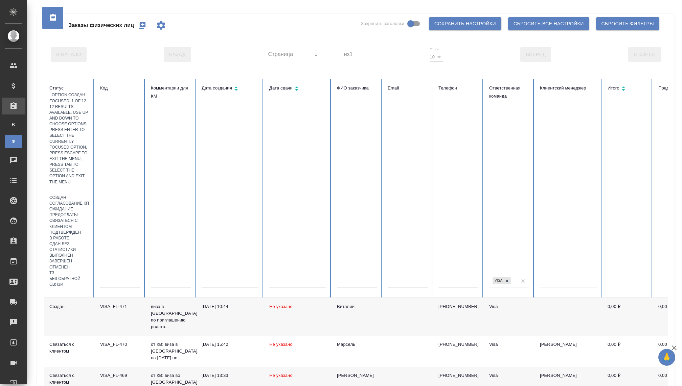
click at [69, 195] on div "Создан" at bounding box center [69, 198] width 40 height 6
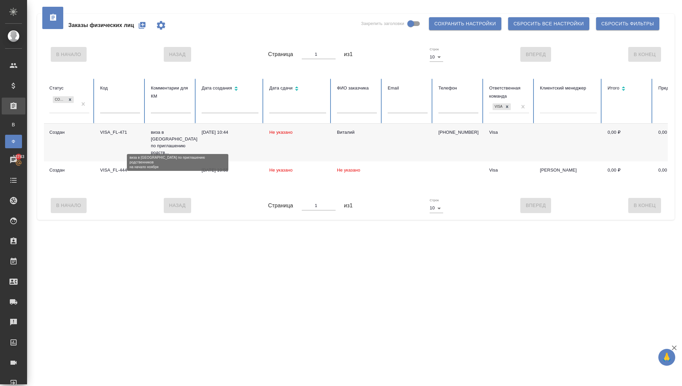
click at [159, 140] on p "виза в [GEOGRAPHIC_DATA] по приглашению родств..." at bounding box center [171, 142] width 40 height 27
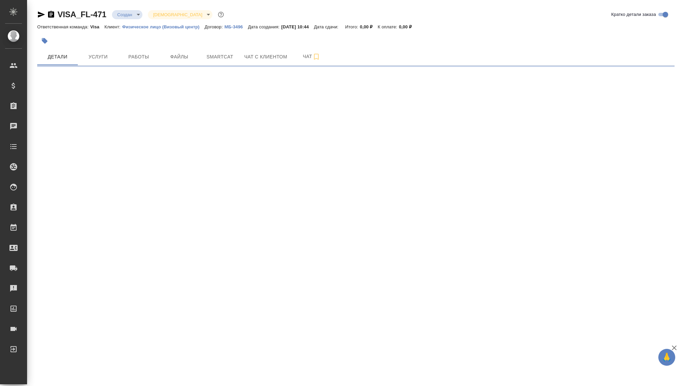
select select "RU"
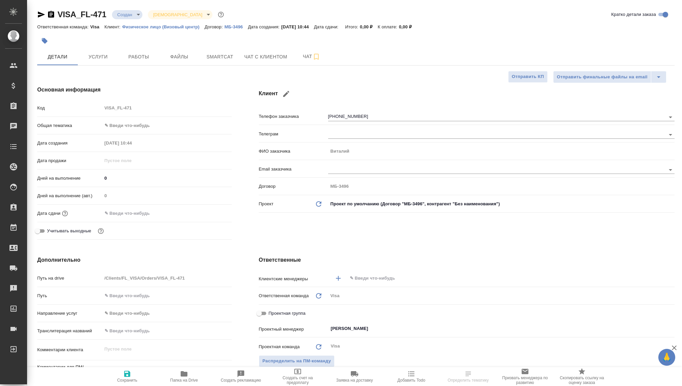
type textarea "x"
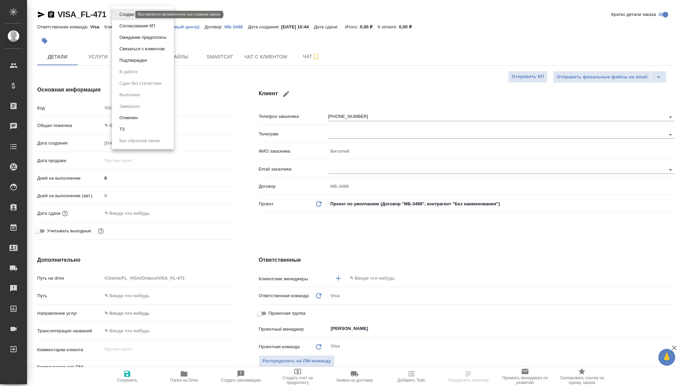
click at [129, 13] on body "🙏 .cls-1 fill:#fff; AWATERA [PERSON_NAME] Спецификации Заказы Чаты Todo Проекты…" at bounding box center [341, 193] width 682 height 386
type textarea "x"
click at [137, 48] on button "Связаться с клиентом" at bounding box center [141, 48] width 49 height 7
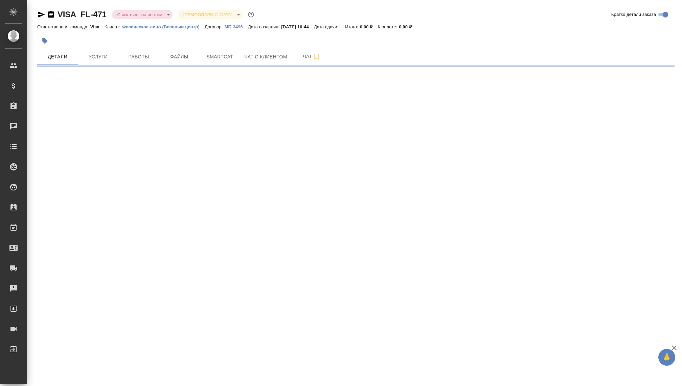
select select "RU"
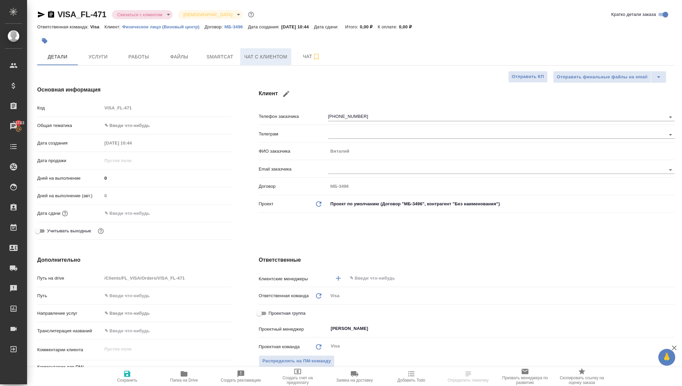
click at [264, 62] on button "Чат с клиентом" at bounding box center [265, 56] width 51 height 17
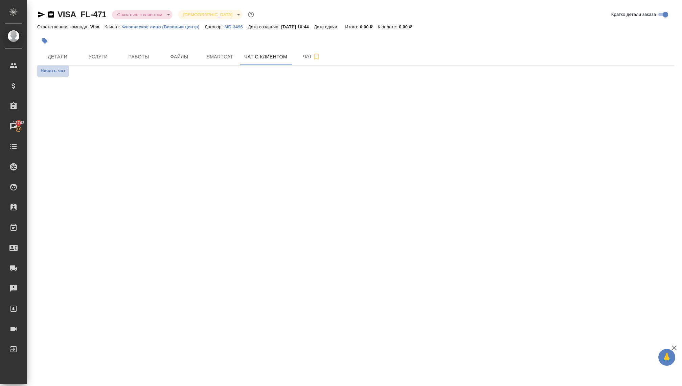
click at [59, 71] on span "Начать чат" at bounding box center [53, 71] width 25 height 8
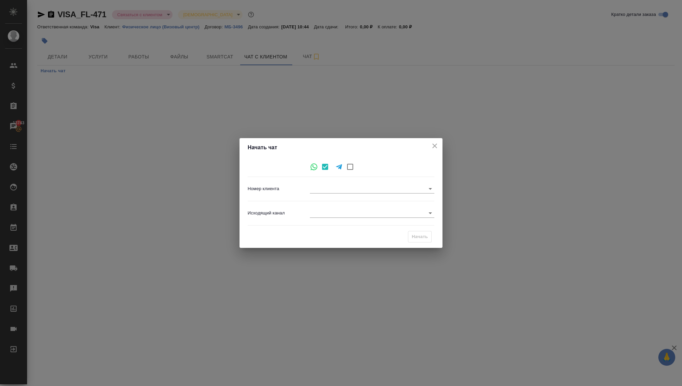
type input "2c0ed3785d0889bed5abaa20"
click at [334, 223] on div "Исходящий канал ​" at bounding box center [340, 216] width 187 height 24
click at [333, 216] on body "🙏 .cls-1 fill:#fff; AWATERA Kovaleva Ekaterina Клиенты Спецификации Заказы 1374…" at bounding box center [341, 193] width 682 height 386
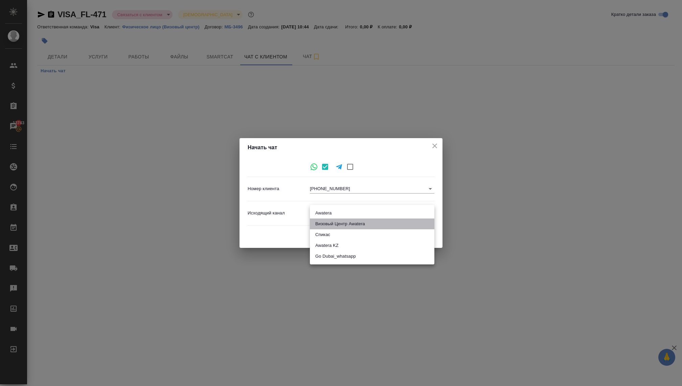
click at [330, 224] on li "Визовый Центр Awatera" at bounding box center [372, 224] width 124 height 11
type input "4"
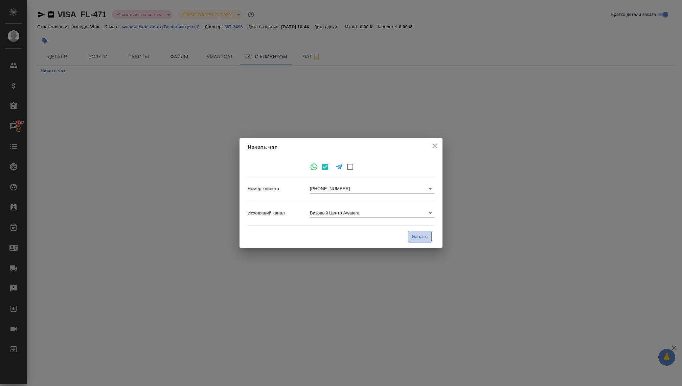
click at [424, 241] on button "Начать" at bounding box center [420, 237] width 24 height 12
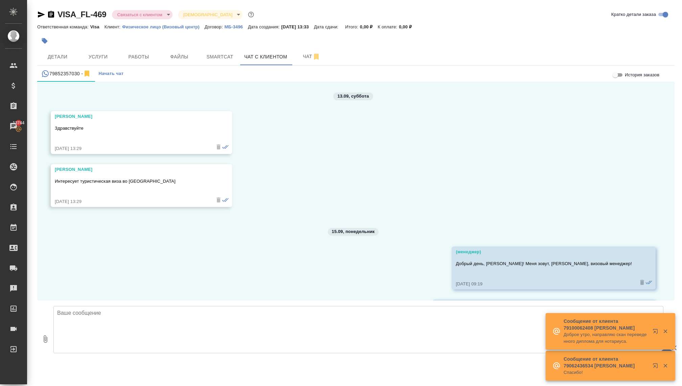
scroll to position [1653, 0]
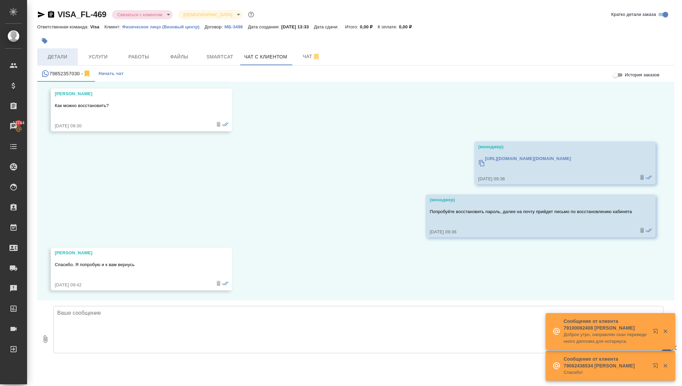
click at [54, 55] on span "Детали" at bounding box center [57, 57] width 32 height 8
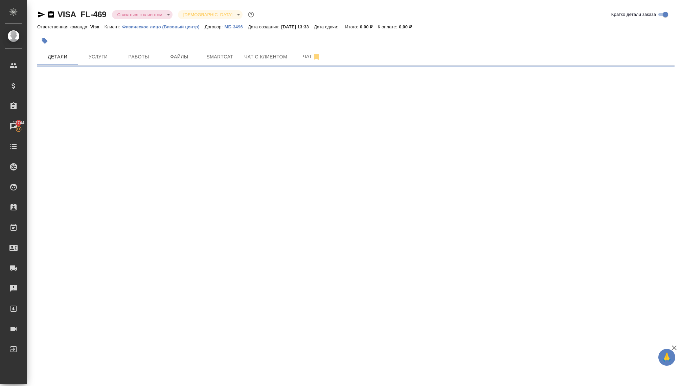
select select "RU"
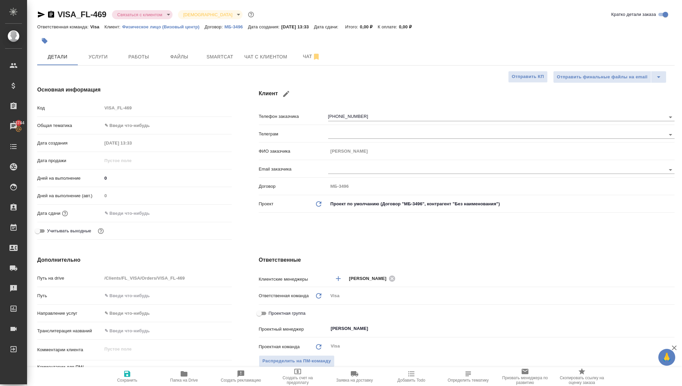
type textarea "x"
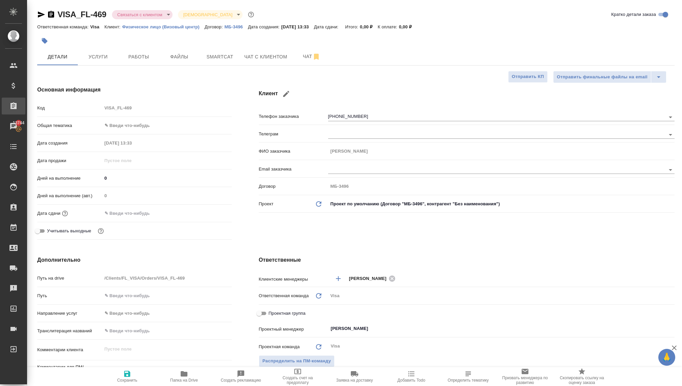
type textarea "x"
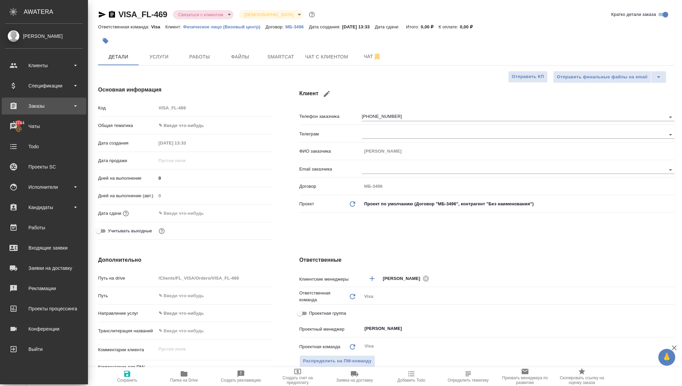
click at [35, 112] on div "Заказы" at bounding box center [44, 106] width 85 height 17
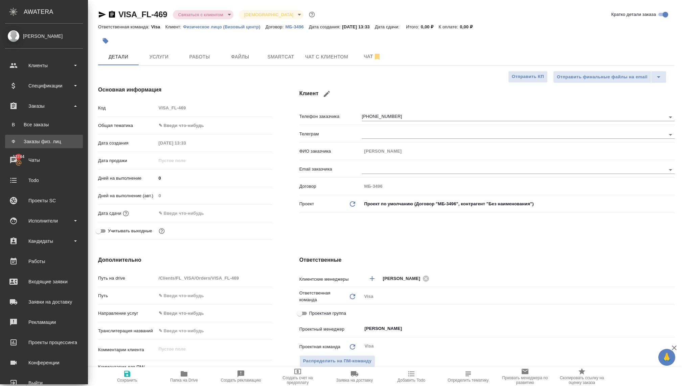
type textarea "x"
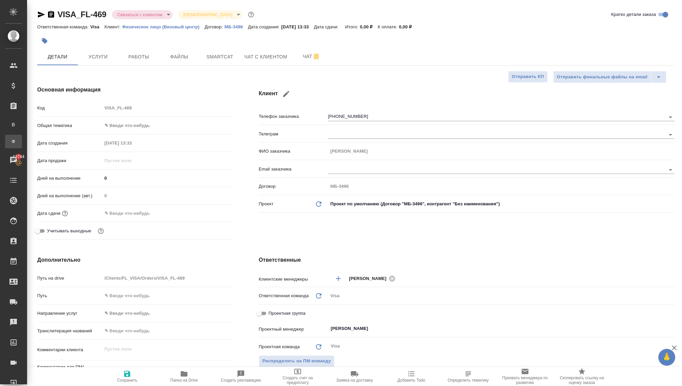
click at [10, 143] on div "Заказы физ. лиц" at bounding box center [5, 141] width 10 height 7
